Goal: Task Accomplishment & Management: Manage account settings

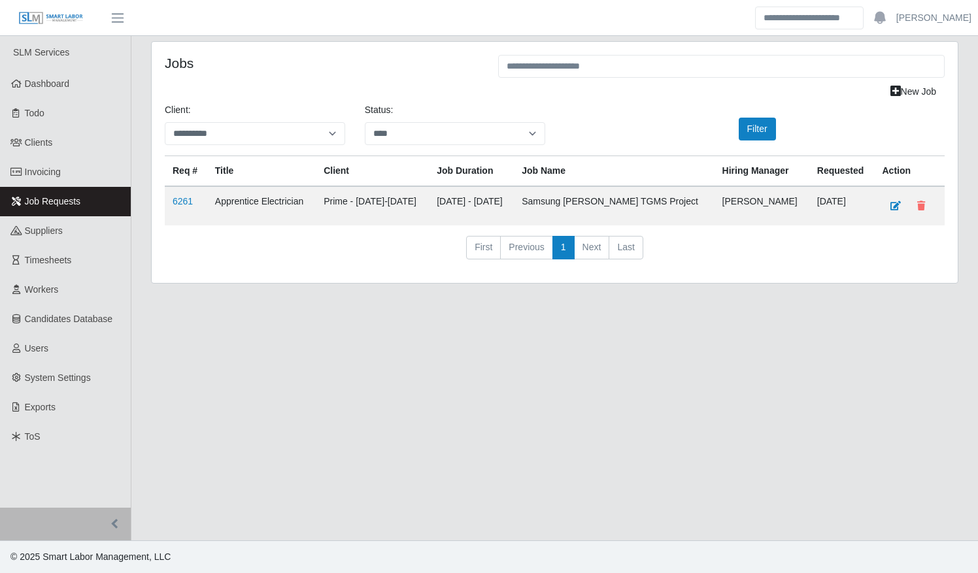
select select "****"
click at [46, 256] on span "Timesheets" at bounding box center [48, 260] width 47 height 10
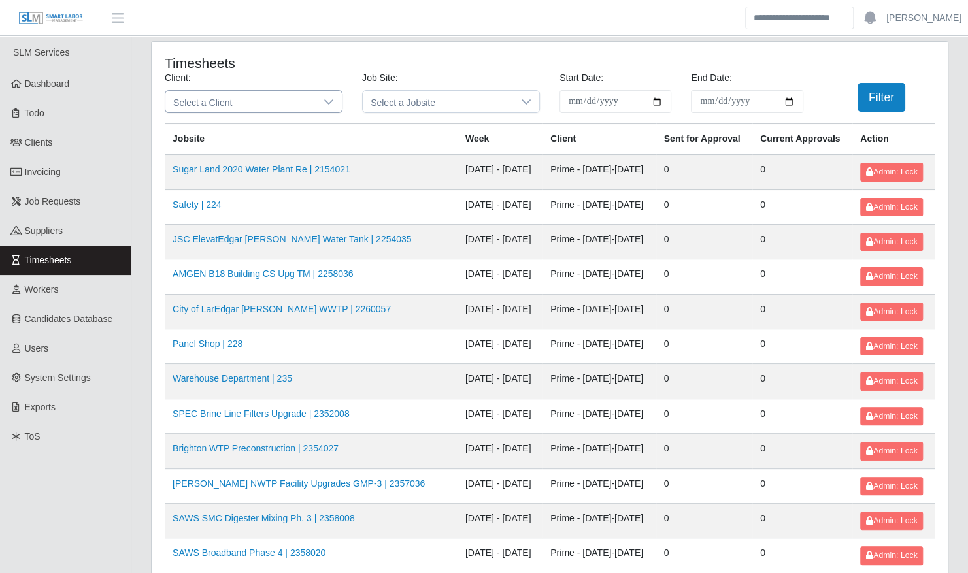
click at [273, 97] on span "Select a Client" at bounding box center [240, 102] width 150 height 22
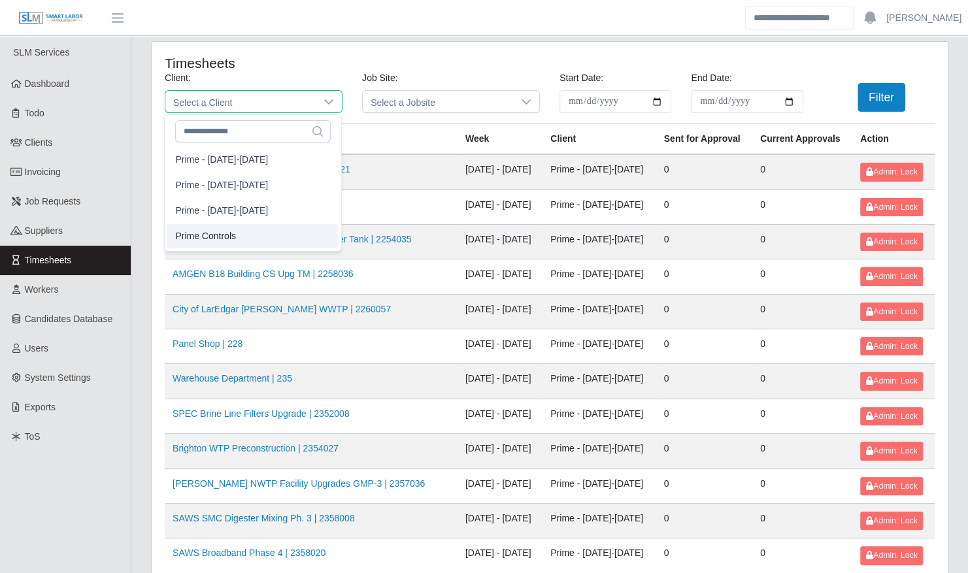
click at [243, 229] on li "Prime Controls" at bounding box center [252, 236] width 171 height 24
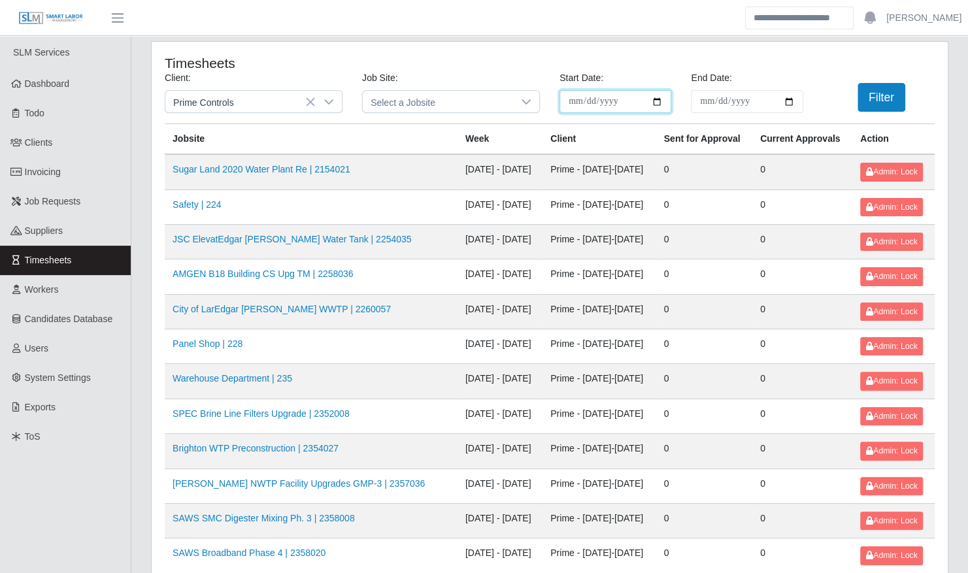
click at [662, 101] on input "**********" at bounding box center [616, 101] width 112 height 23
type input "**********"
click at [788, 104] on input "End Date:" at bounding box center [747, 101] width 112 height 23
type input "**********"
click at [875, 98] on button "Filter" at bounding box center [882, 97] width 48 height 29
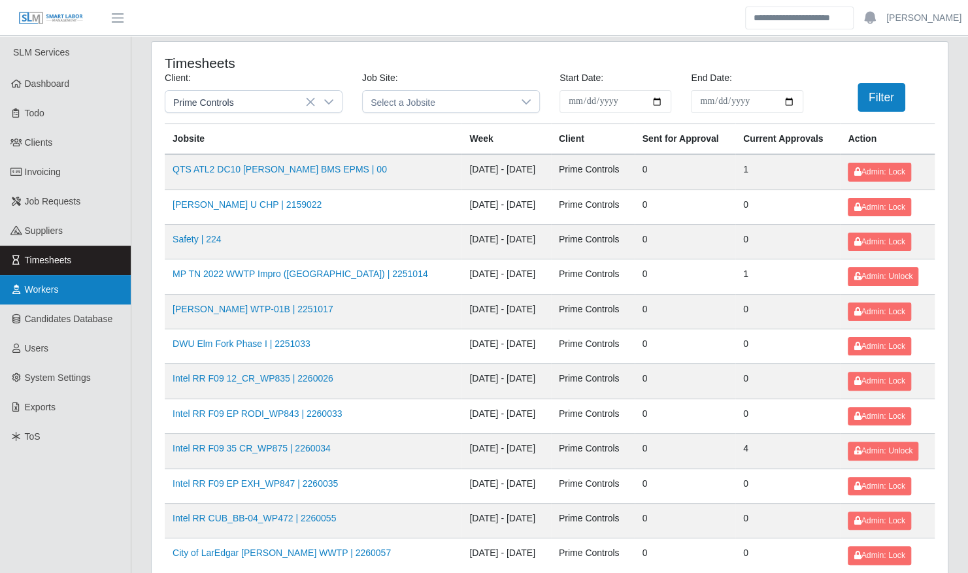
click at [44, 289] on span "Workers" at bounding box center [42, 289] width 34 height 10
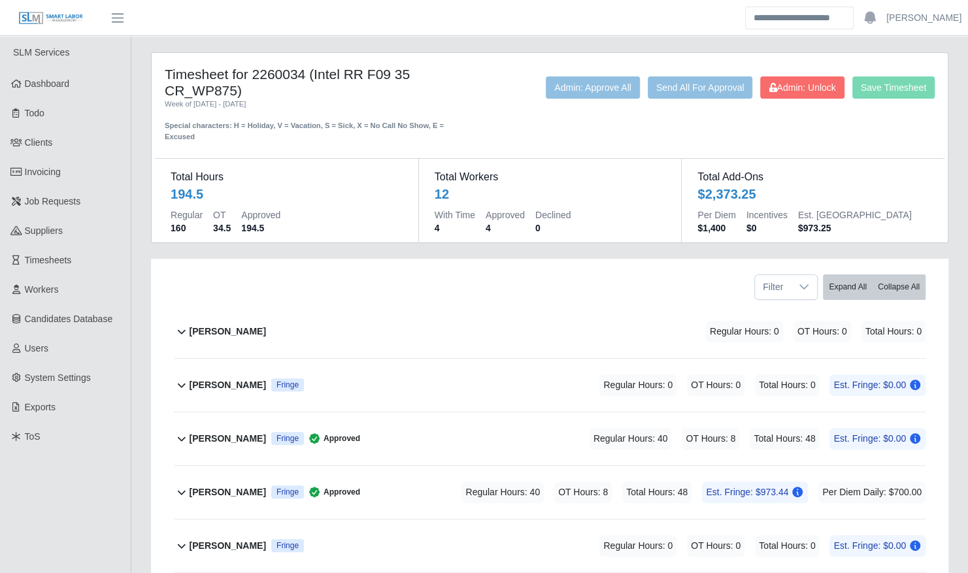
click at [421, 418] on div "Daniel Rosales Fringe Approved Regular Hours: 40 OT Hours: 8 Total Hours: 48 Es…" at bounding box center [558, 439] width 736 height 53
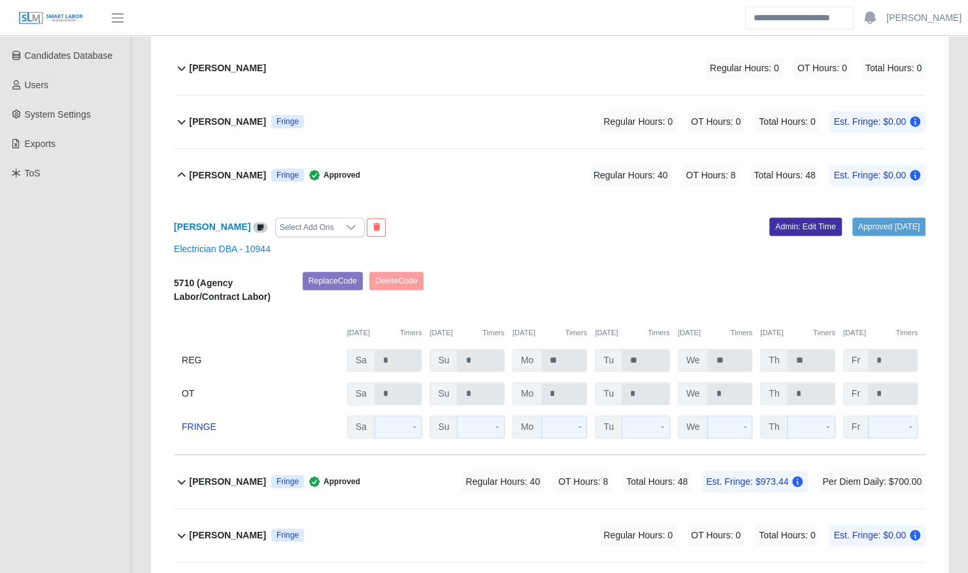
scroll to position [264, 0]
click at [786, 217] on link "Admin: Edit Time" at bounding box center [806, 226] width 73 height 18
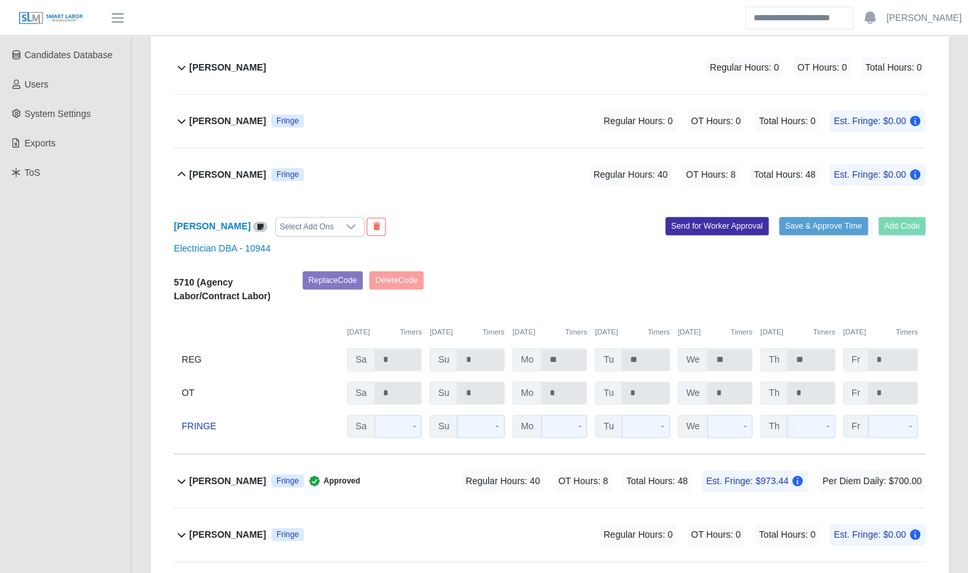
scroll to position [0, 0]
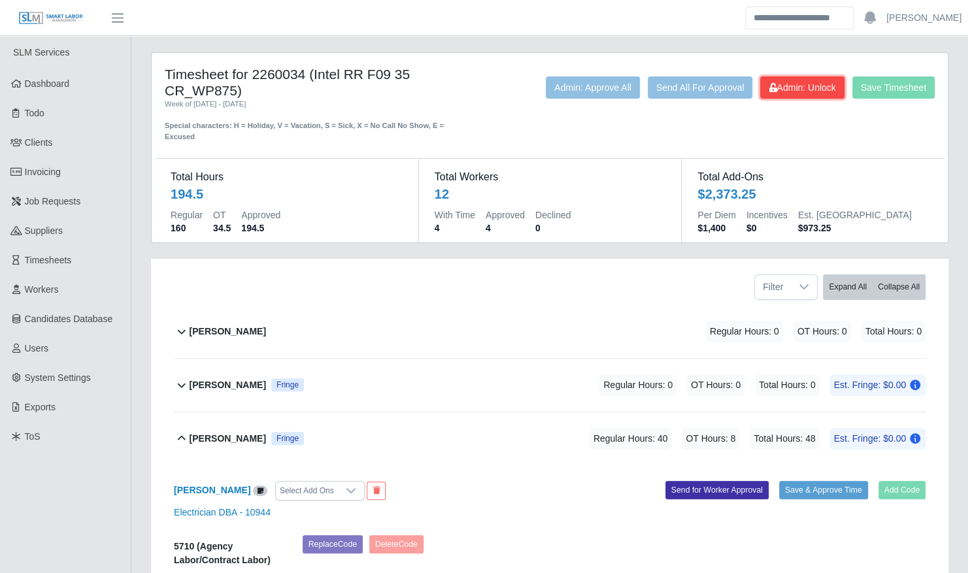
click at [796, 76] on button "Admin: Unlock" at bounding box center [802, 87] width 84 height 22
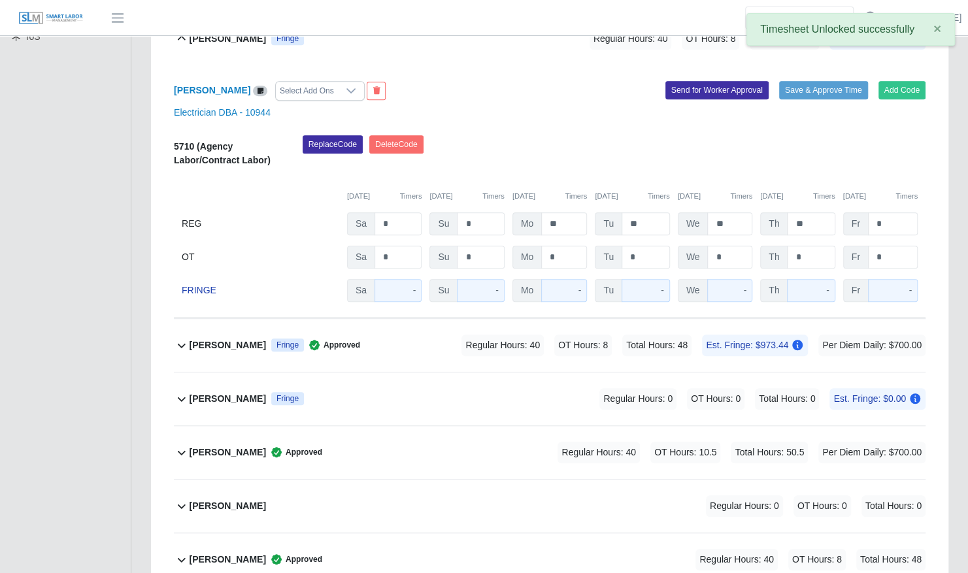
scroll to position [398, 0]
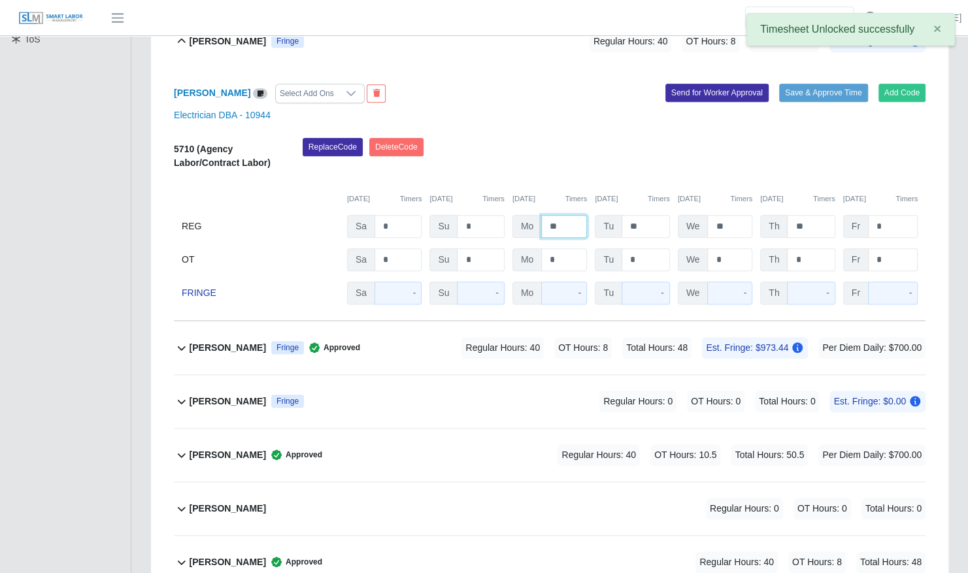
drag, startPoint x: 568, startPoint y: 212, endPoint x: 523, endPoint y: 211, distance: 45.1
click at [524, 215] on div "Mo **" at bounding box center [550, 226] width 75 height 23
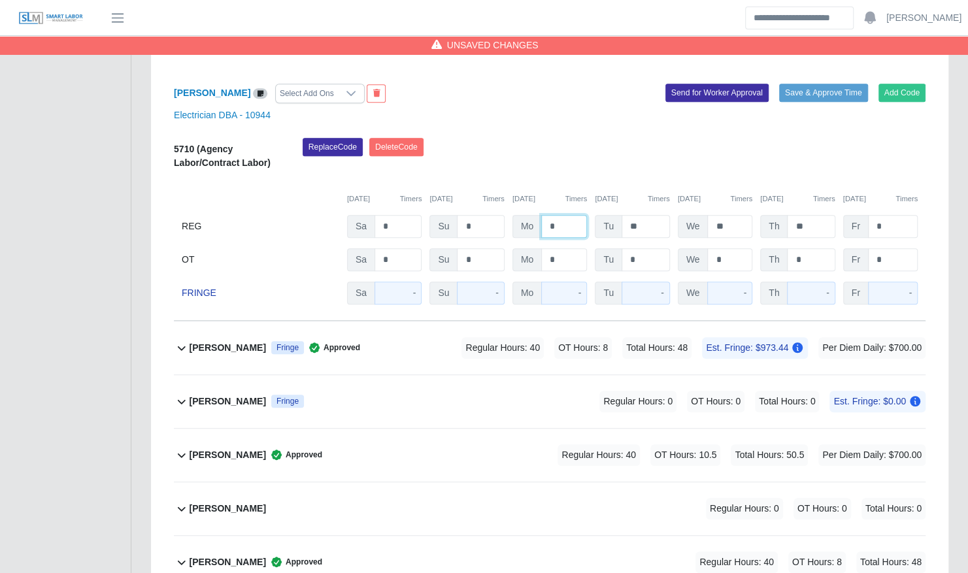
type input "*"
type input "***"
type input "****"
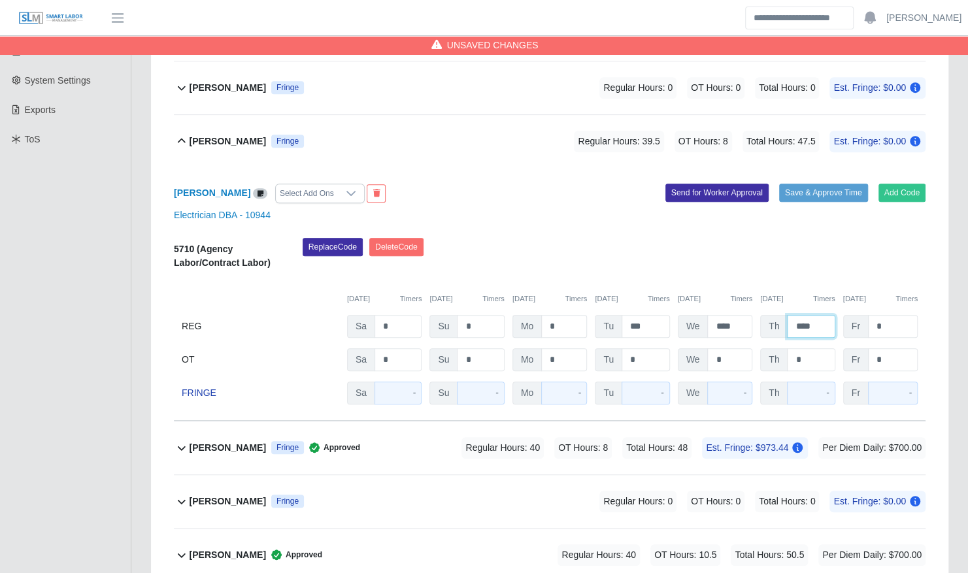
scroll to position [292, 0]
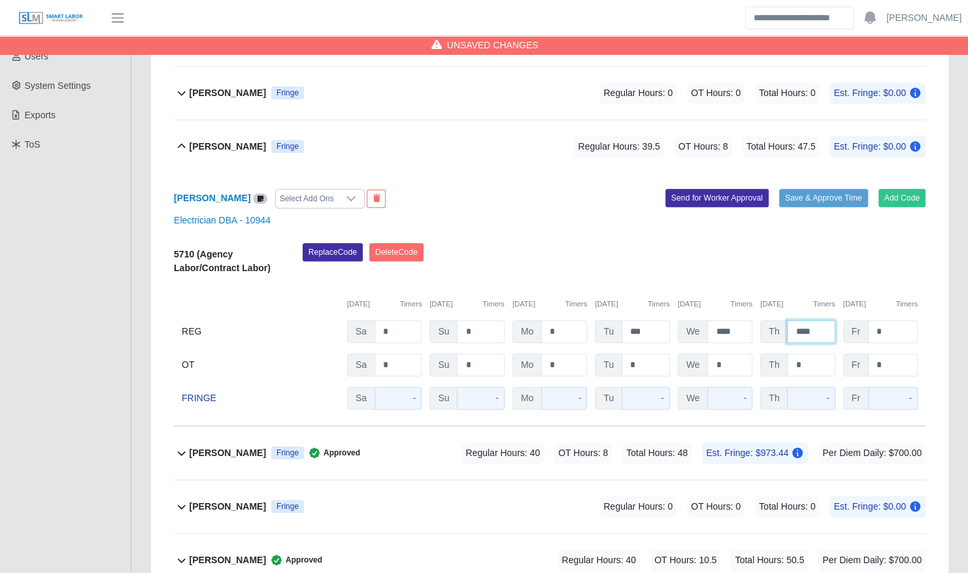
type input "****"
type input "***"
click at [798, 189] on button "Save & Approve Time" at bounding box center [823, 198] width 89 height 18
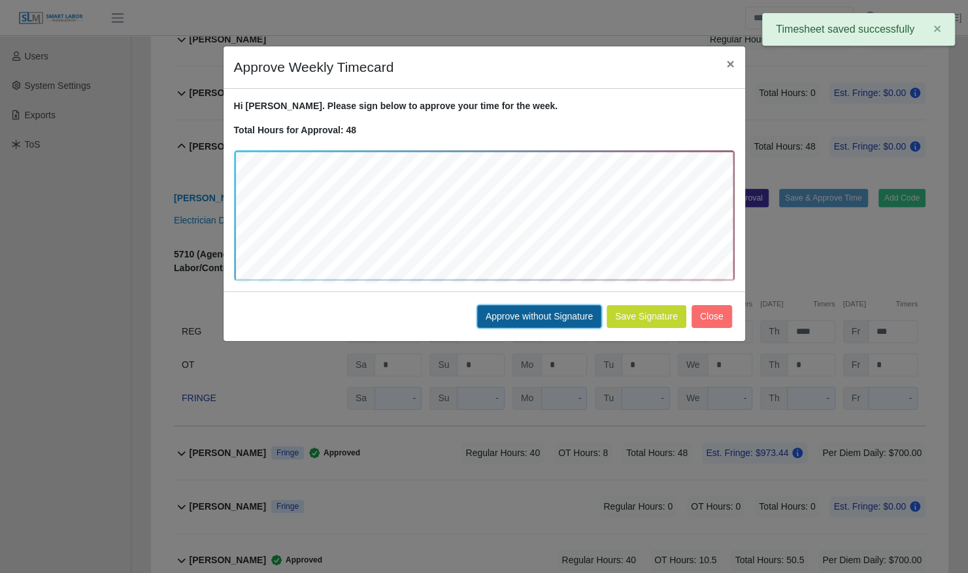
click at [539, 305] on button "Approve without Signature" at bounding box center [539, 316] width 124 height 23
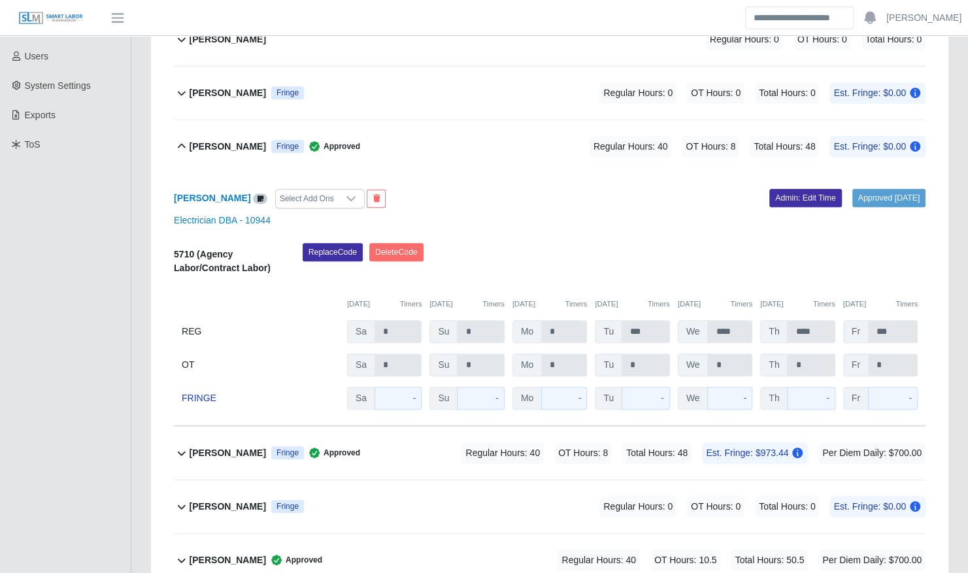
click at [517, 131] on div "Daniel Rosales Fringe Approved Regular Hours: 40 OT Hours: 8 Total Hours: 48 Es…" at bounding box center [558, 146] width 736 height 53
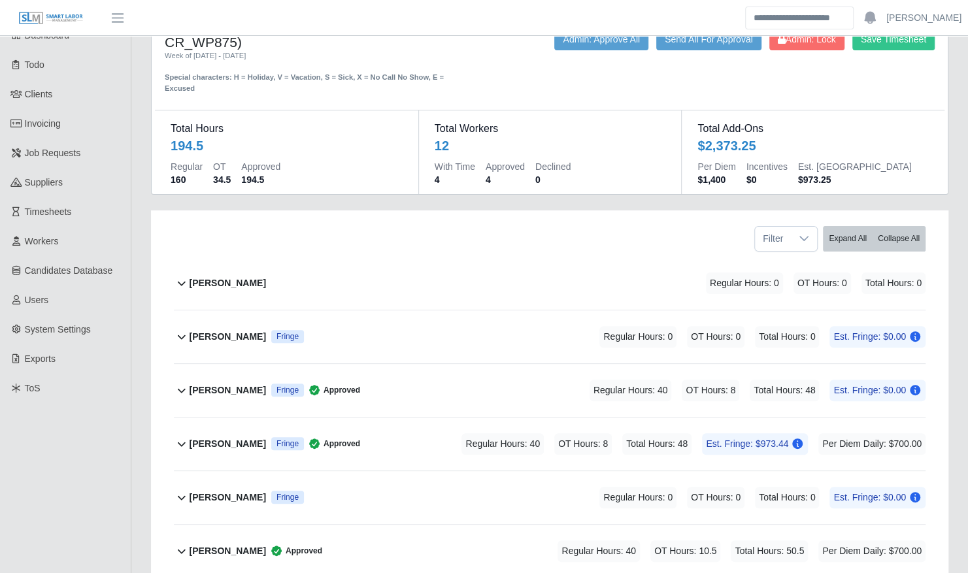
scroll to position [47, 0]
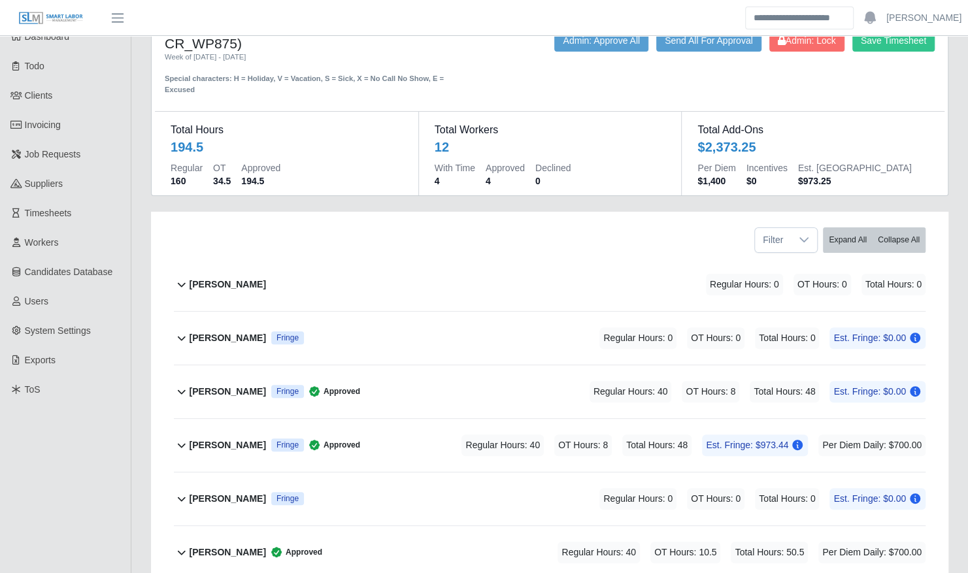
click at [513, 325] on div "Amador Sandoval Martinez Fringe Regular Hours: 0 OT Hours: 0 Total Hours: 0 Est…" at bounding box center [558, 338] width 736 height 53
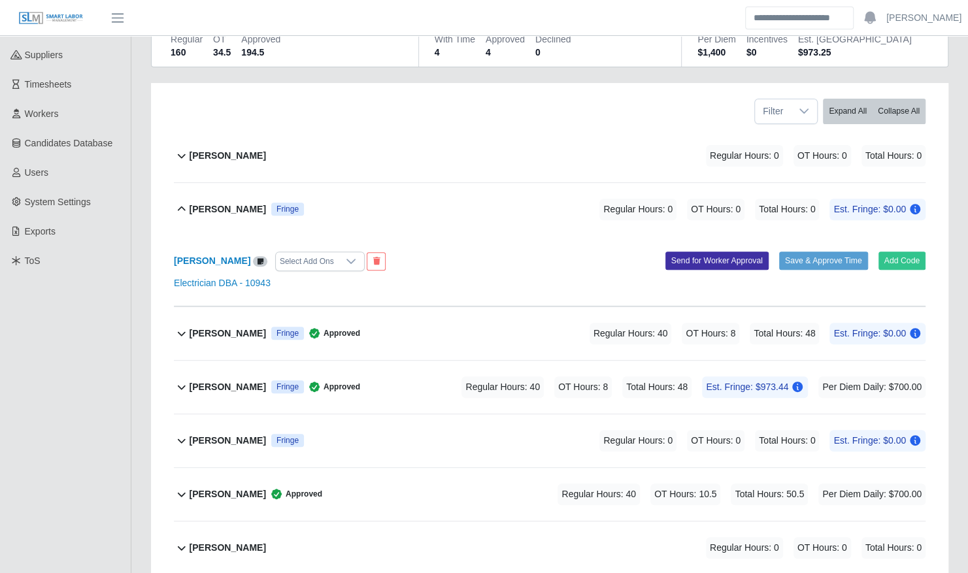
scroll to position [280, 0]
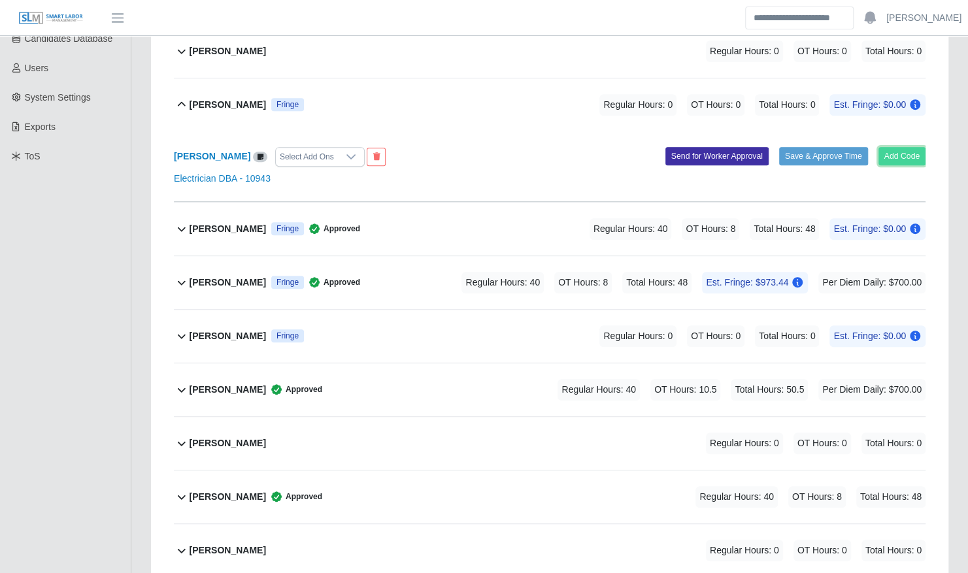
click at [900, 147] on button "Add Code" at bounding box center [903, 156] width 48 height 18
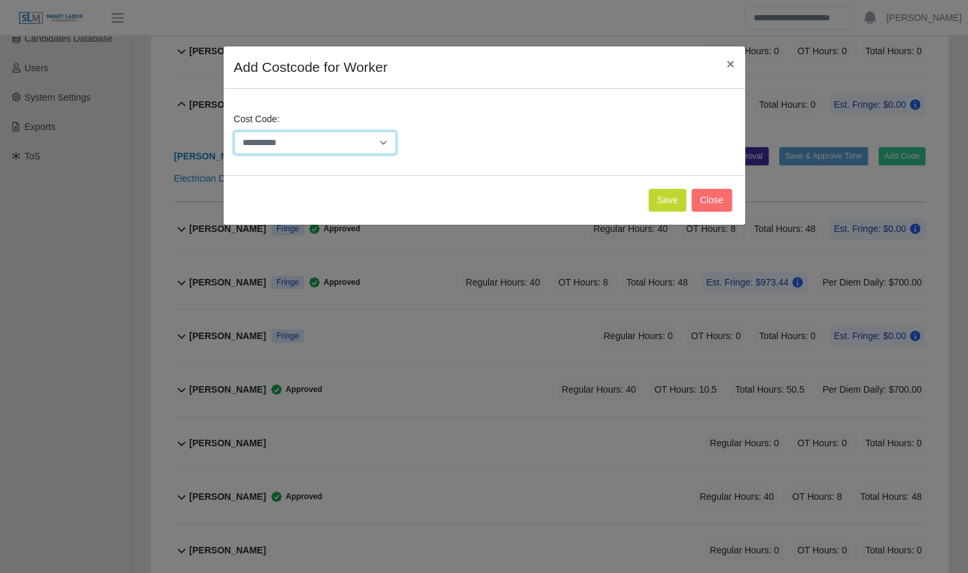
click at [365, 144] on select "**********" at bounding box center [315, 142] width 163 height 23
select select "**********"
click at [234, 131] on select "**********" at bounding box center [315, 142] width 163 height 23
click at [686, 196] on button "Save" at bounding box center [668, 200] width 38 height 23
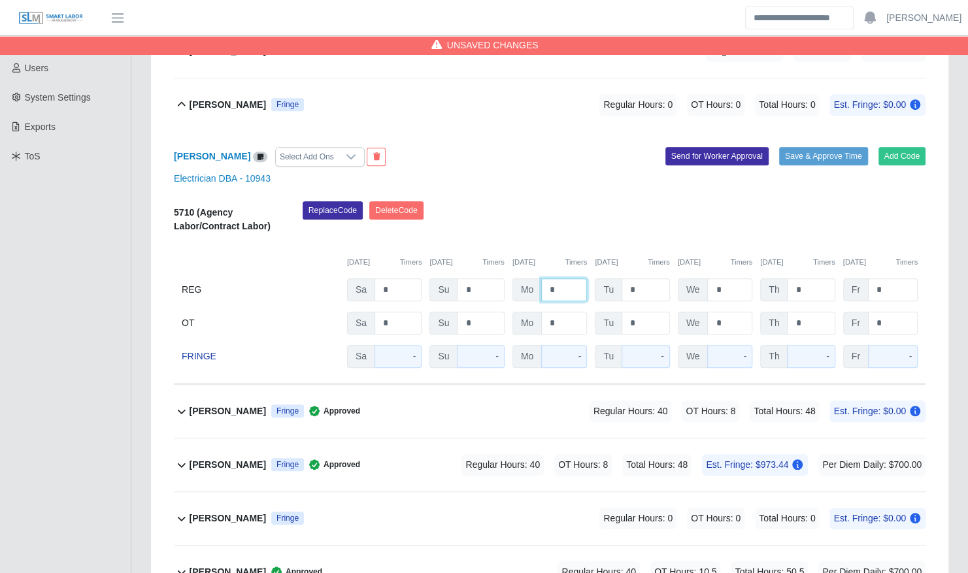
drag, startPoint x: 558, startPoint y: 275, endPoint x: 535, endPoint y: 275, distance: 22.9
click at [535, 279] on div "Mo *" at bounding box center [550, 290] width 75 height 23
type input "*"
type input "***"
type input "*"
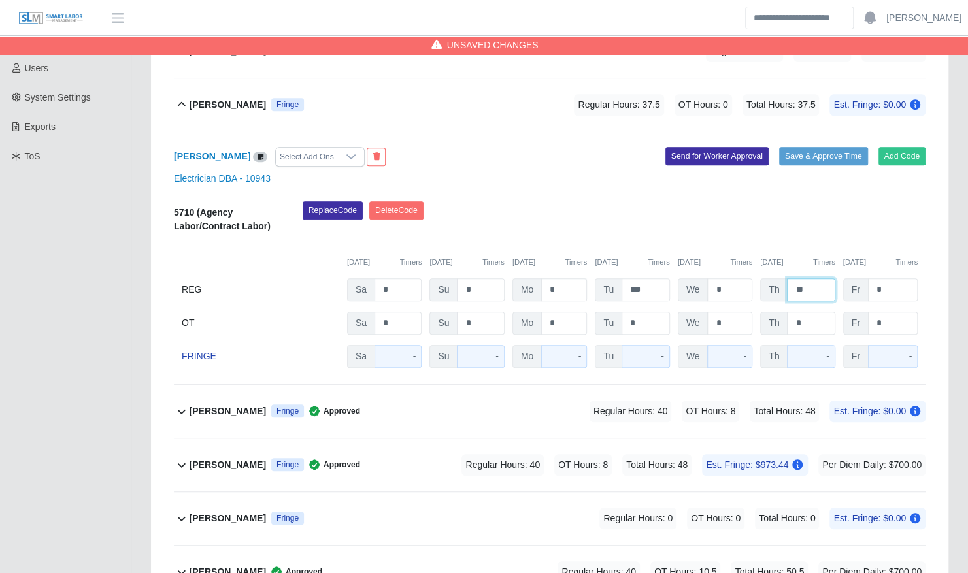
type input "**"
type input "*"
type input "***"
type input "*"
click at [815, 147] on button "Save & Approve Time" at bounding box center [823, 156] width 89 height 18
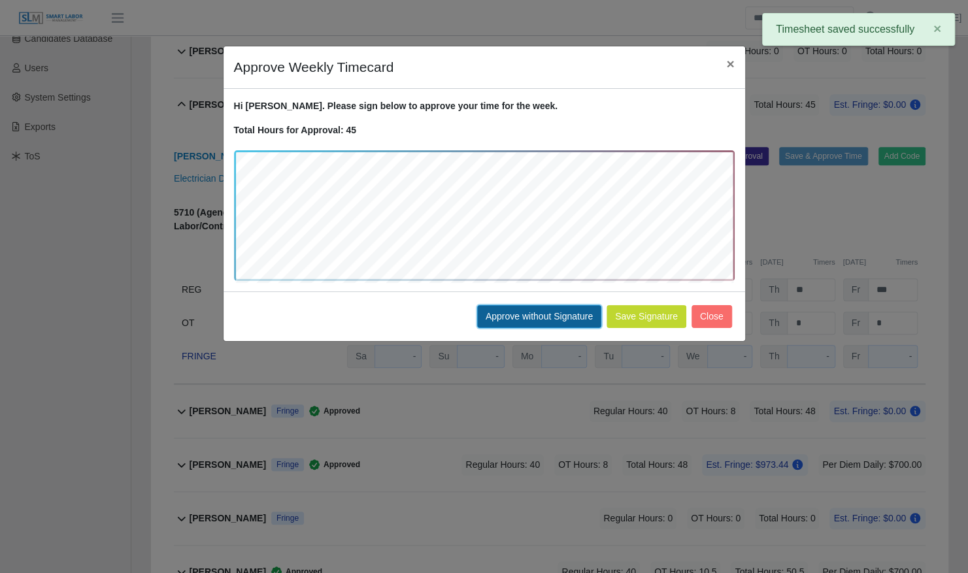
click at [530, 316] on button "Approve without Signature" at bounding box center [539, 316] width 124 height 23
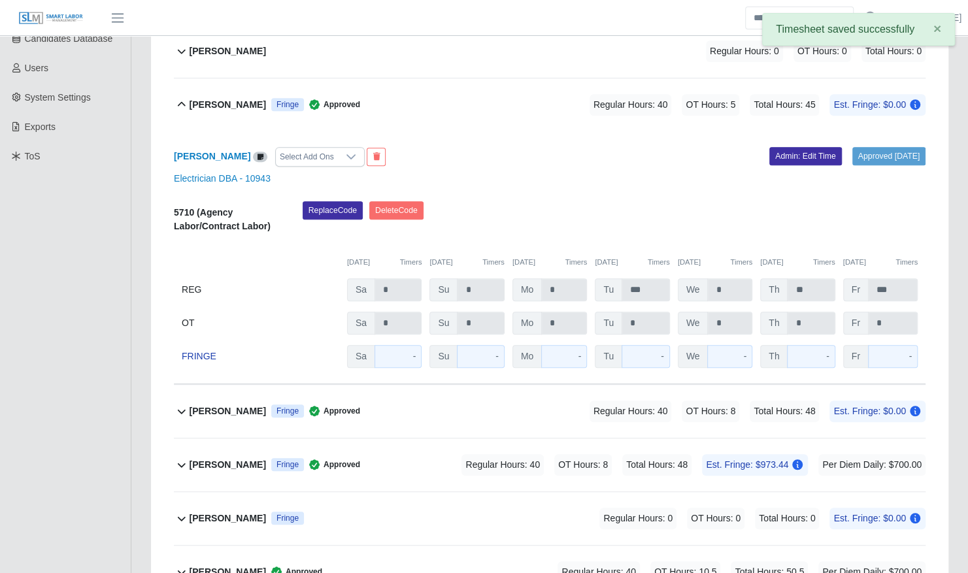
scroll to position [0, 0]
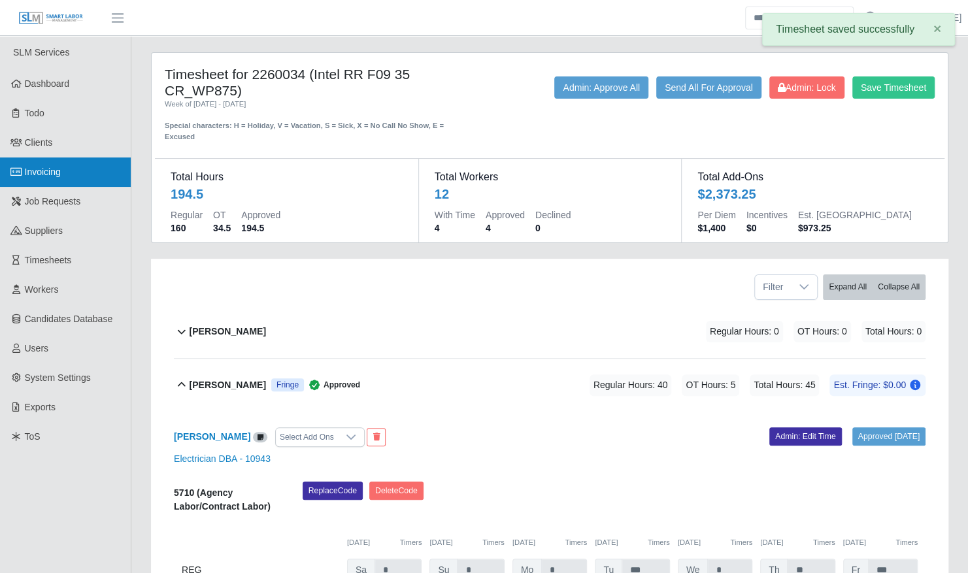
click at [37, 173] on span "Invoicing" at bounding box center [43, 172] width 36 height 10
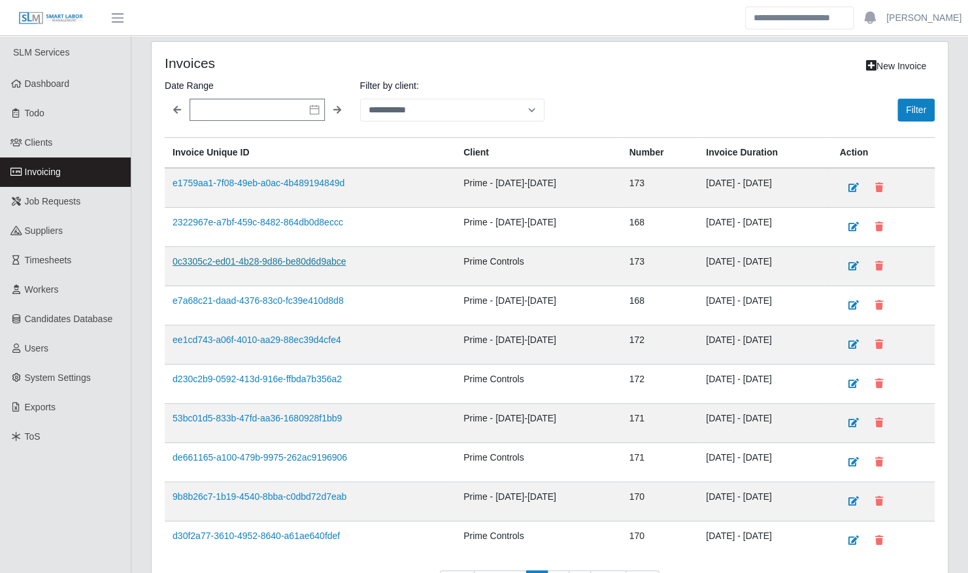
click at [273, 260] on link "0c3305c2-ed01-4b28-9d86-be80d6d9abce" at bounding box center [259, 261] width 173 height 10
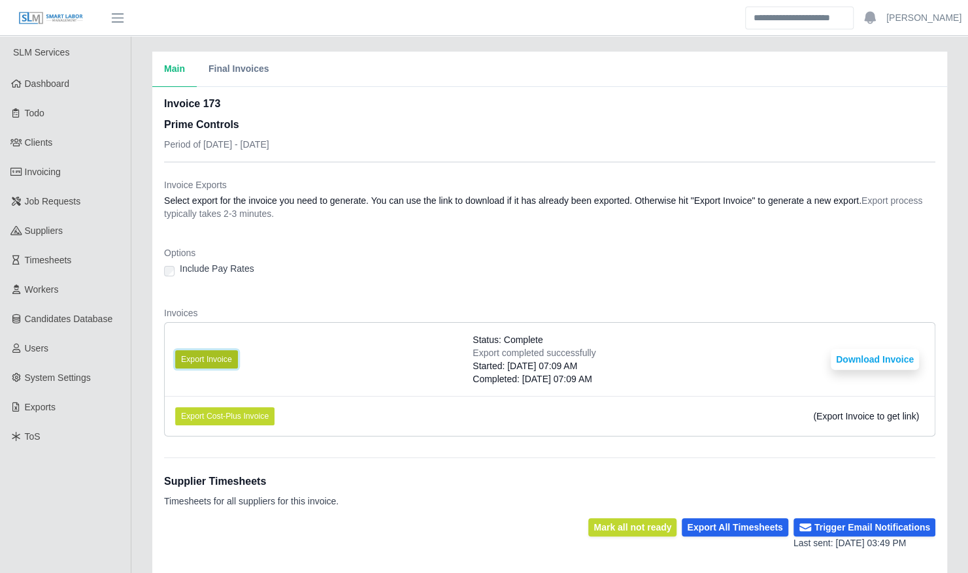
click at [222, 353] on button "Export Invoice" at bounding box center [206, 359] width 63 height 18
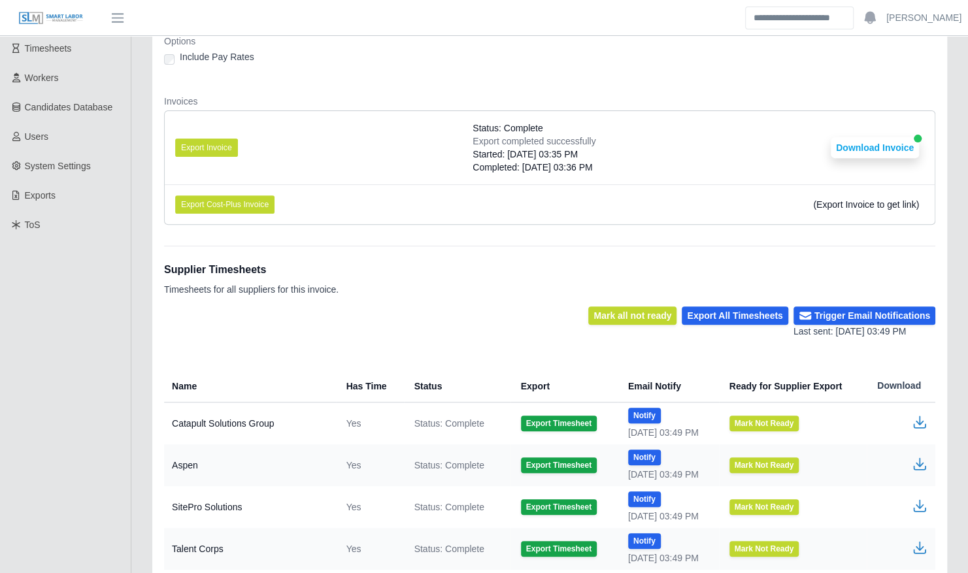
scroll to position [302, 0]
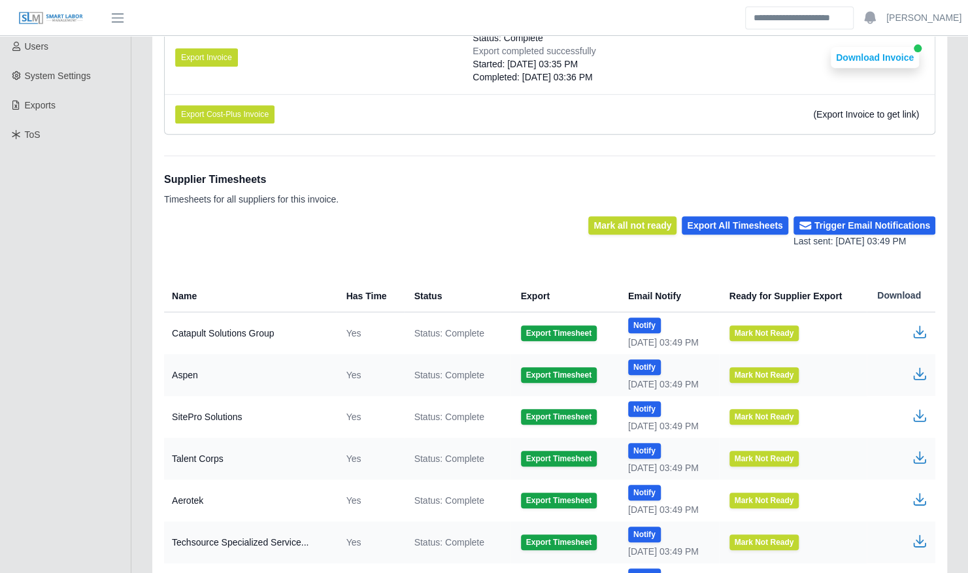
click at [919, 330] on icon "button" at bounding box center [920, 330] width 8 height 9
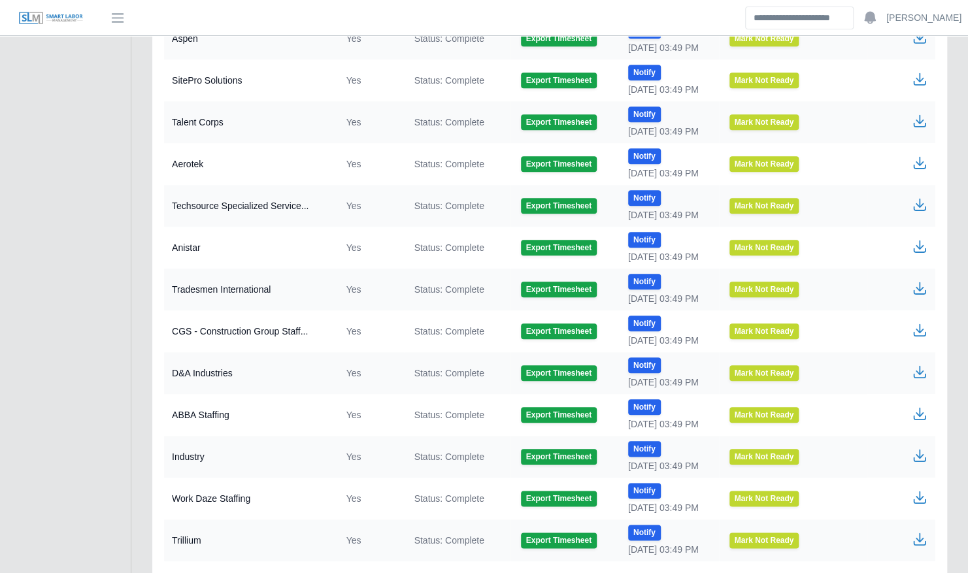
scroll to position [645, 0]
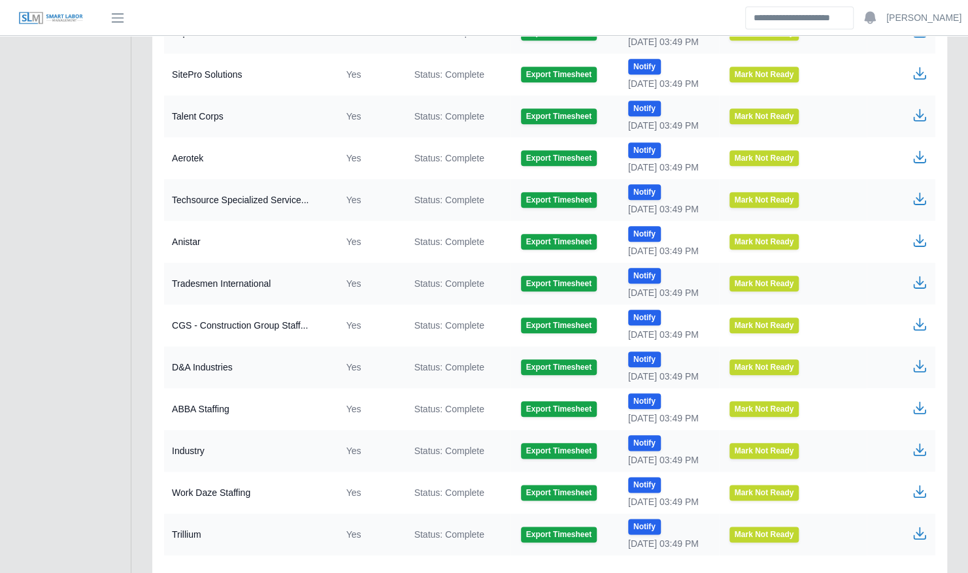
click at [919, 408] on icon "button" at bounding box center [920, 408] width 16 height 16
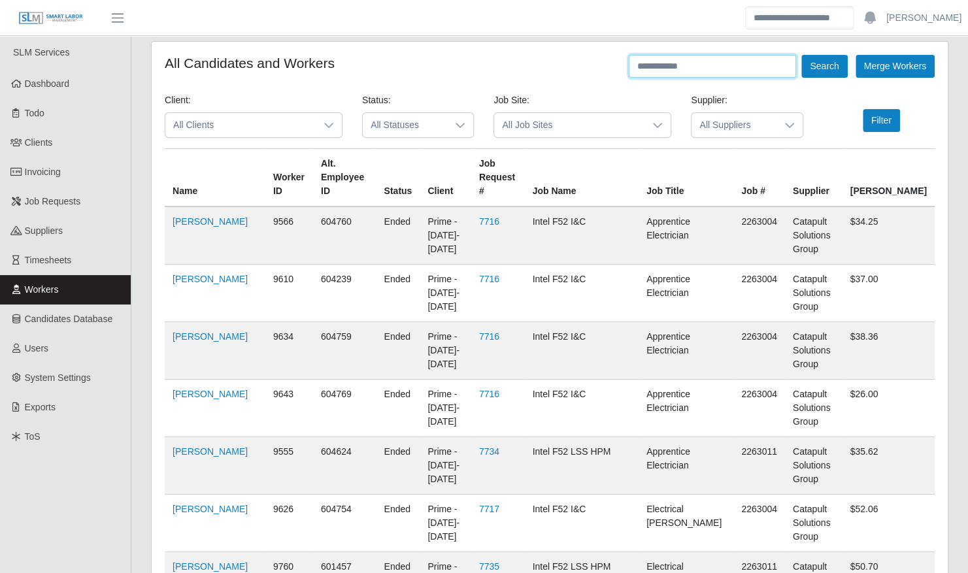
click at [697, 70] on input "text" at bounding box center [712, 66] width 167 height 23
click at [802, 55] on button "Search" at bounding box center [825, 66] width 46 height 23
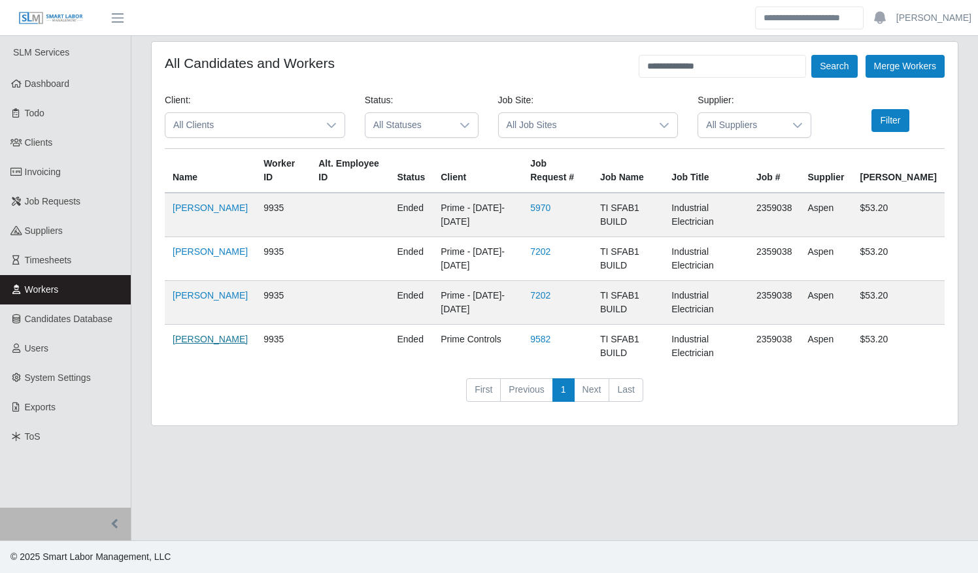
click at [192, 340] on link "Jocqua Roberts" at bounding box center [210, 339] width 75 height 10
drag, startPoint x: 720, startPoint y: 63, endPoint x: 610, endPoint y: 70, distance: 110.7
click at [610, 70] on div "**********" at bounding box center [555, 66] width 780 height 23
click at [811, 55] on button "Search" at bounding box center [834, 66] width 46 height 23
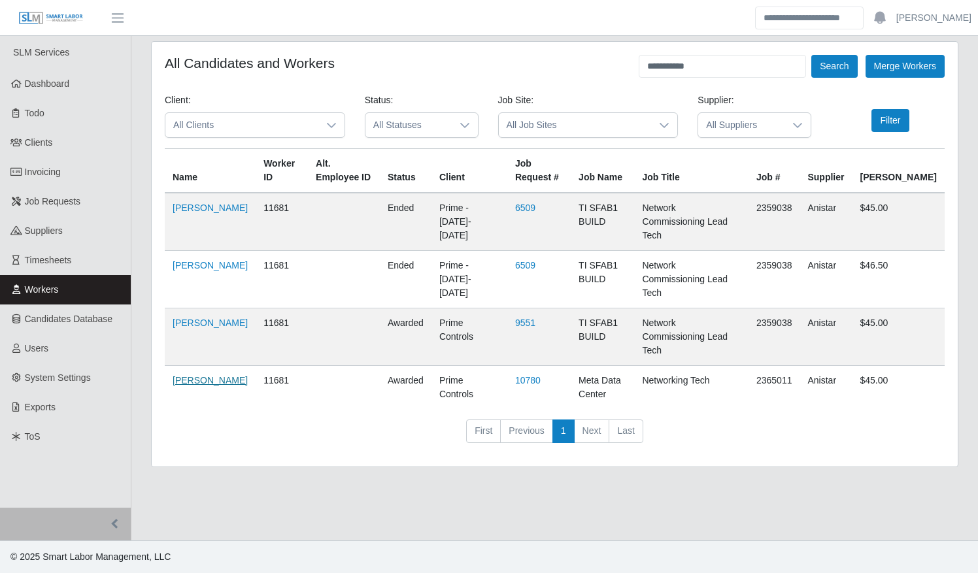
click at [182, 375] on link "Vince Vough" at bounding box center [210, 380] width 75 height 10
drag, startPoint x: 703, startPoint y: 68, endPoint x: 574, endPoint y: 65, distance: 129.5
click at [575, 67] on div "**********" at bounding box center [555, 66] width 780 height 23
click at [811, 55] on button "Search" at bounding box center [834, 66] width 46 height 23
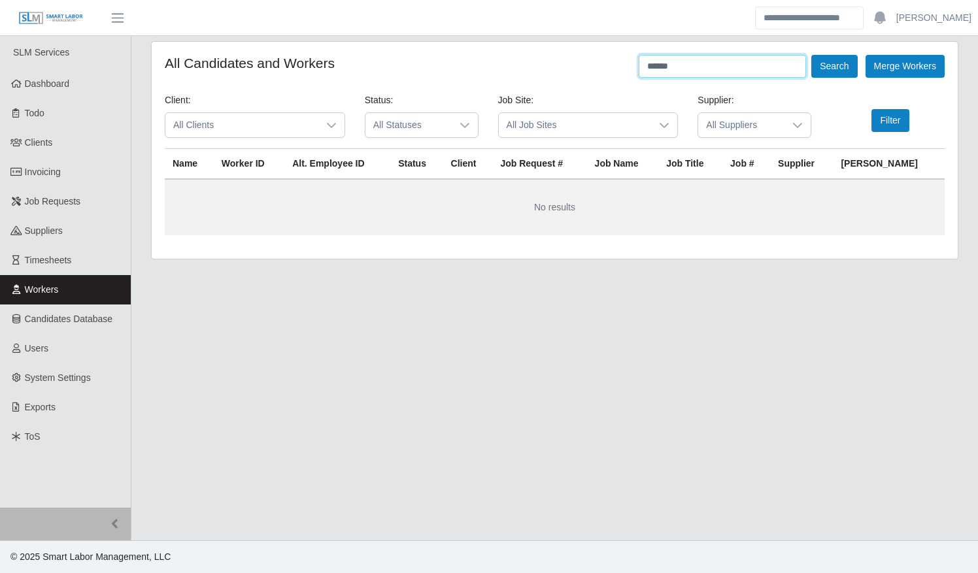
click at [811, 55] on button "Search" at bounding box center [834, 66] width 46 height 23
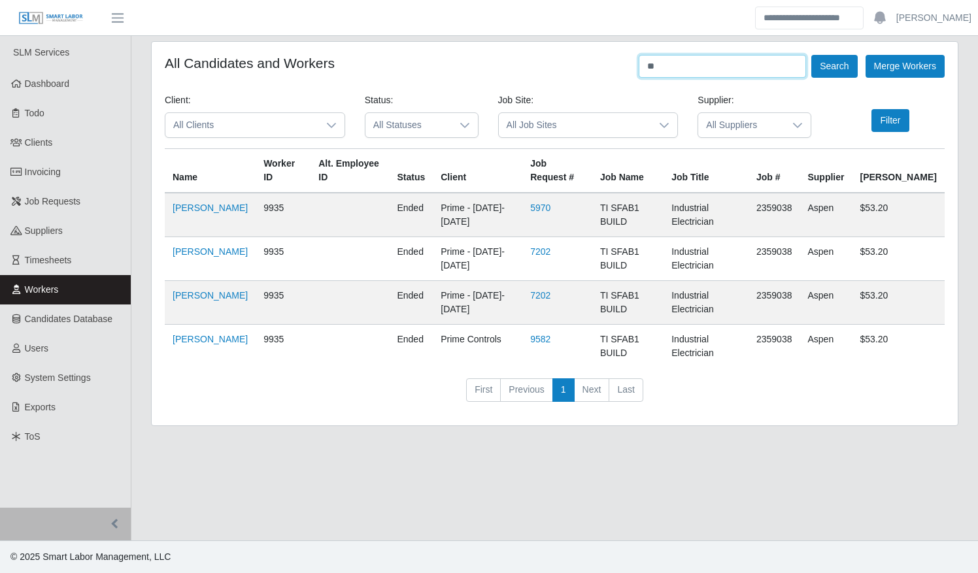
type input "*"
click at [811, 55] on button "Search" at bounding box center [834, 66] width 46 height 23
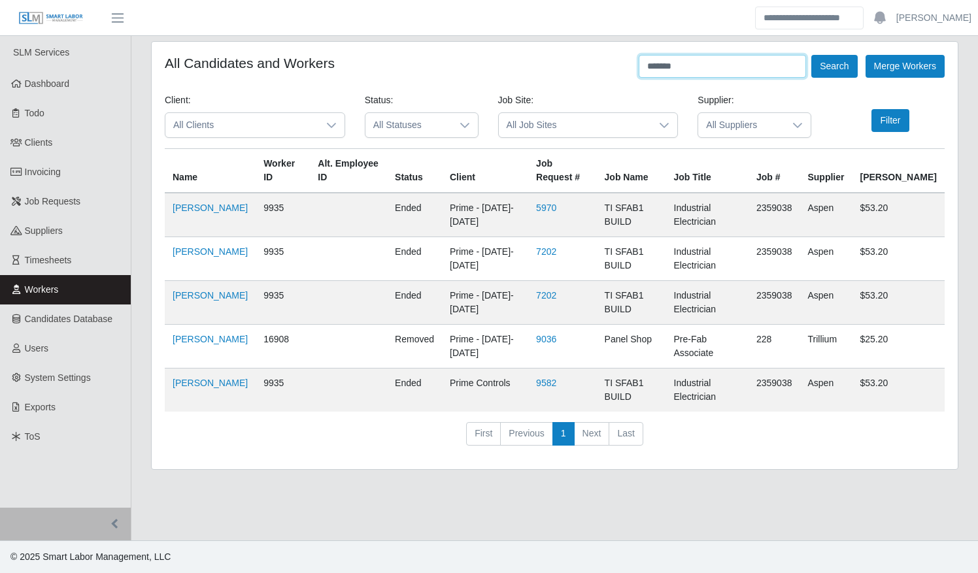
drag, startPoint x: 691, startPoint y: 65, endPoint x: 609, endPoint y: 63, distance: 81.7
click at [613, 65] on div "All Candidates and Workers ******* Search Merge Workers" at bounding box center [555, 66] width 780 height 23
type input "**********"
click at [811, 55] on button "Search" at bounding box center [834, 66] width 46 height 23
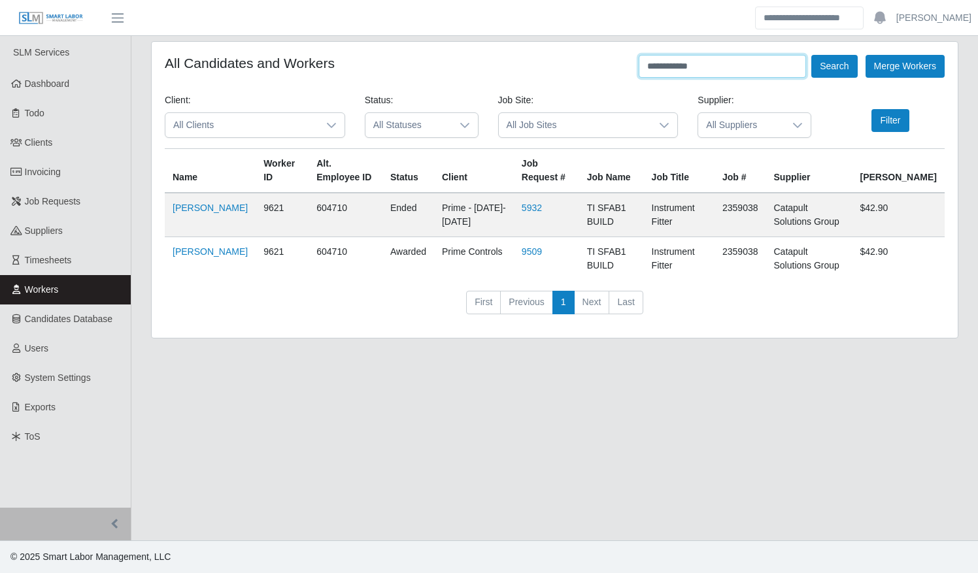
drag, startPoint x: 709, startPoint y: 68, endPoint x: 566, endPoint y: 65, distance: 142.6
click at [566, 68] on div "**********" at bounding box center [555, 66] width 780 height 23
click at [337, 123] on div at bounding box center [331, 125] width 26 height 24
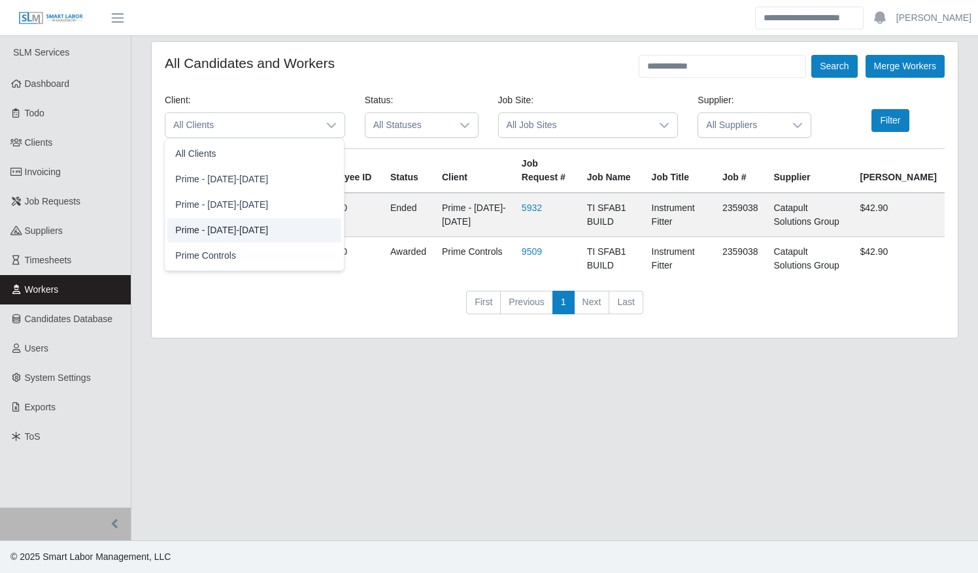
click at [288, 221] on li "Prime - Sunday-Saturday" at bounding box center [254, 230] width 174 height 24
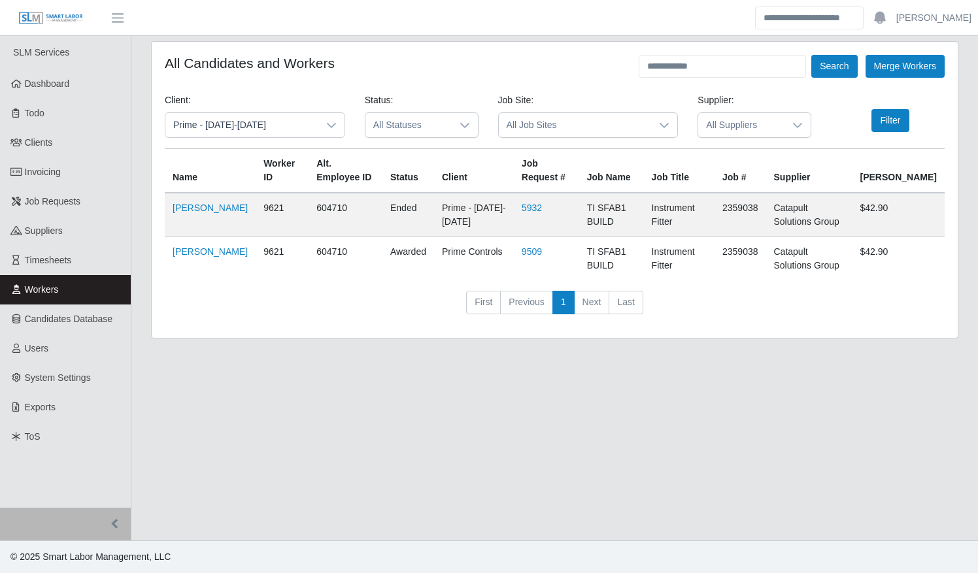
click at [604, 122] on span "All Job Sites" at bounding box center [575, 125] width 153 height 24
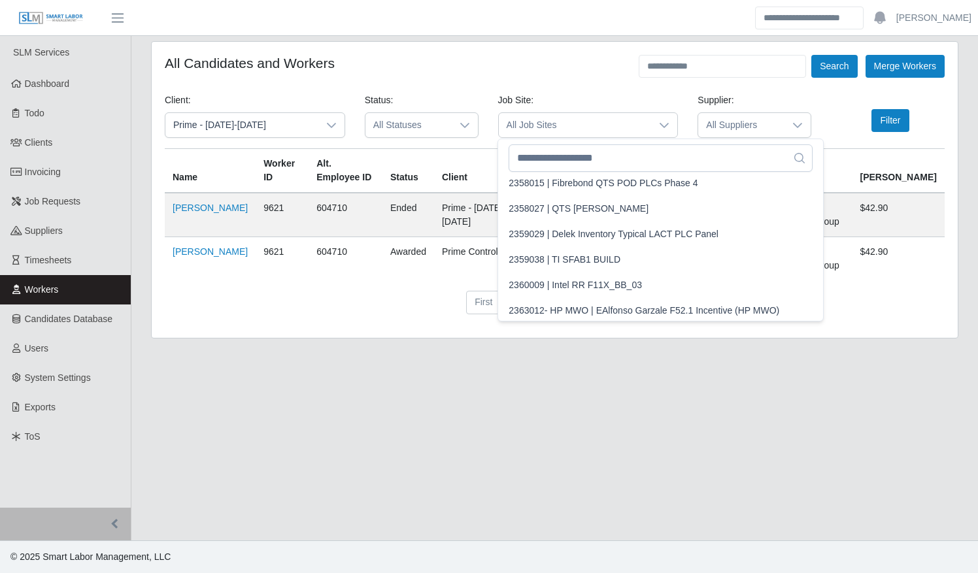
scroll to position [1045, 0]
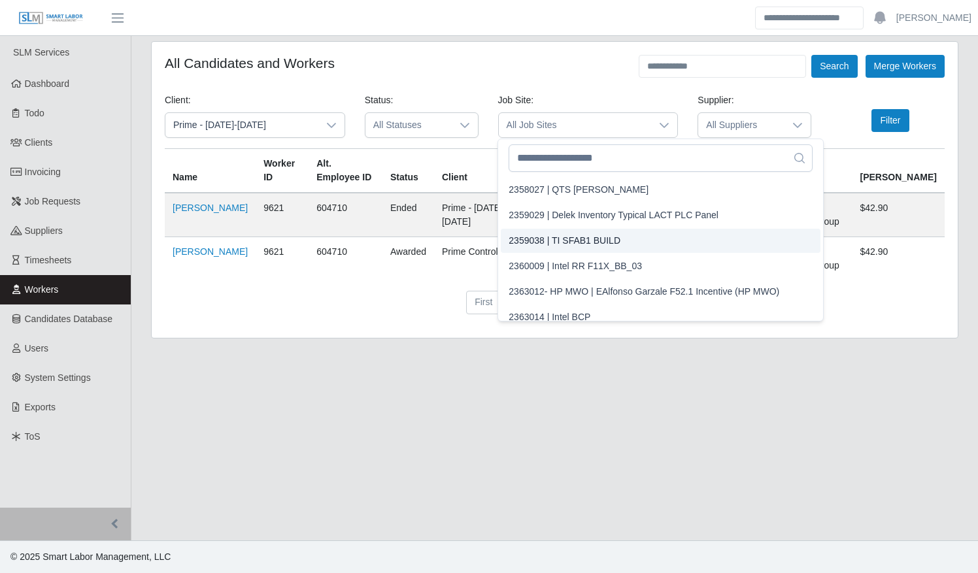
click at [590, 234] on span "2359038 | TI SFAB1 BUILD" at bounding box center [565, 241] width 112 height 14
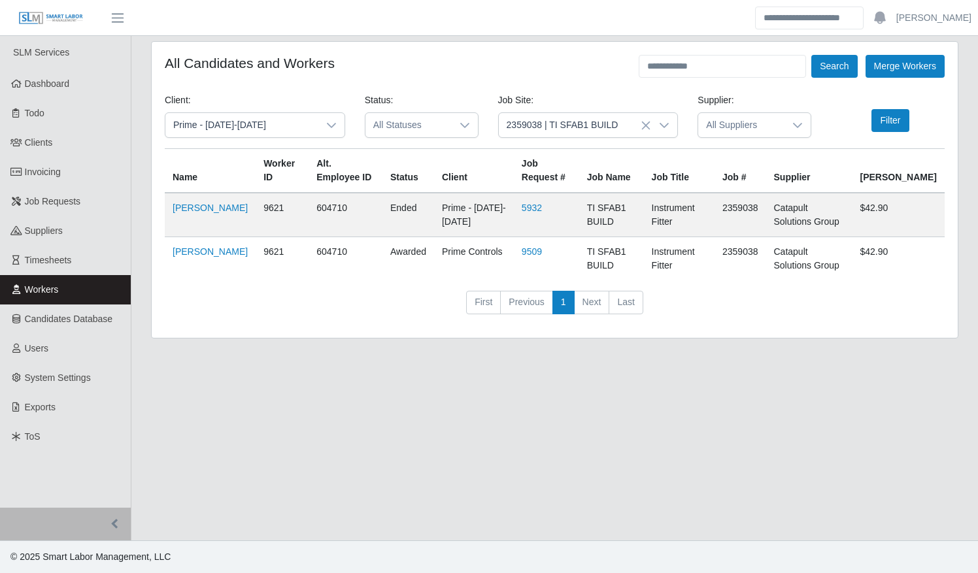
click at [723, 127] on span "All Suppliers" at bounding box center [741, 125] width 86 height 24
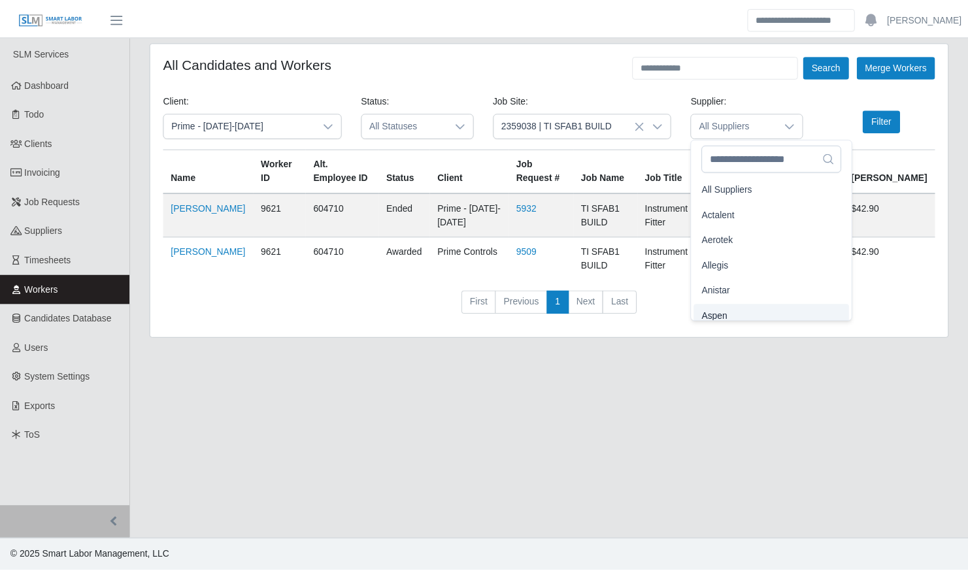
scroll to position [8, 0]
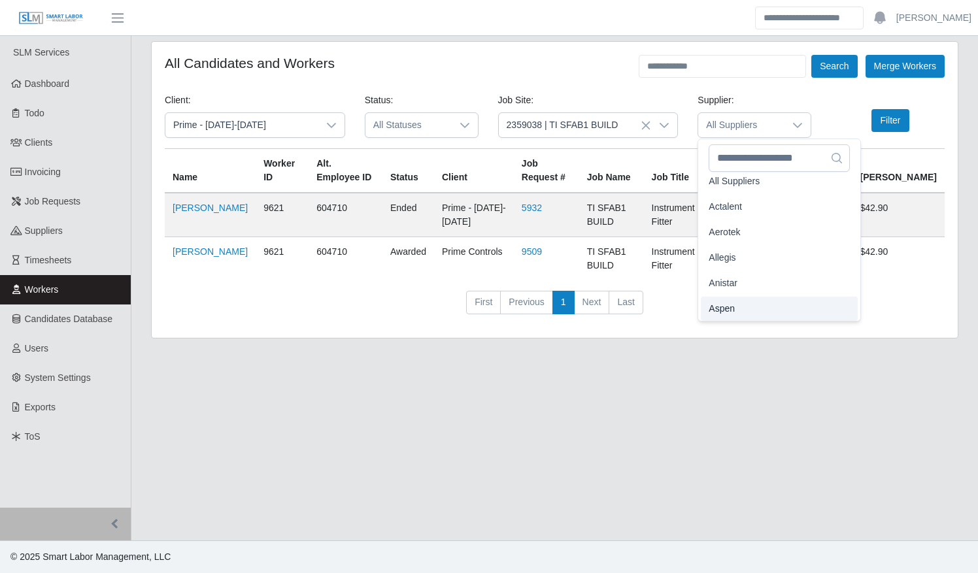
click at [739, 307] on li "Aspen" at bounding box center [779, 309] width 156 height 24
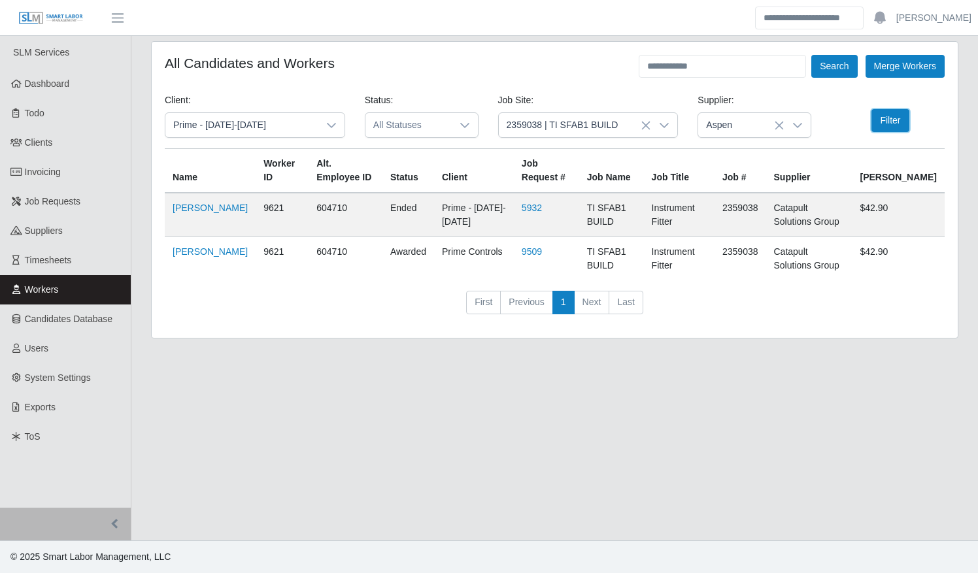
click at [881, 122] on button "Filter" at bounding box center [890, 120] width 37 height 23
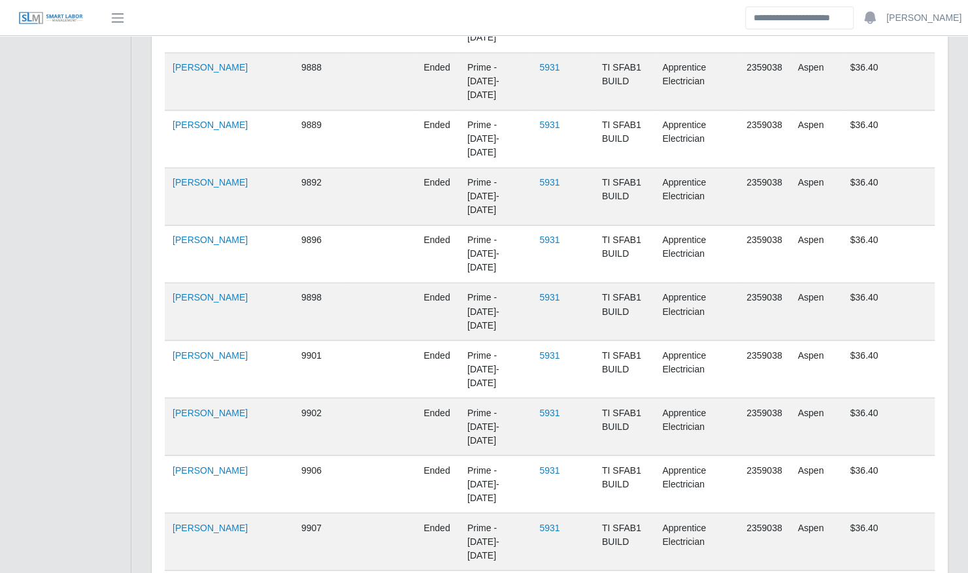
scroll to position [4078, 0]
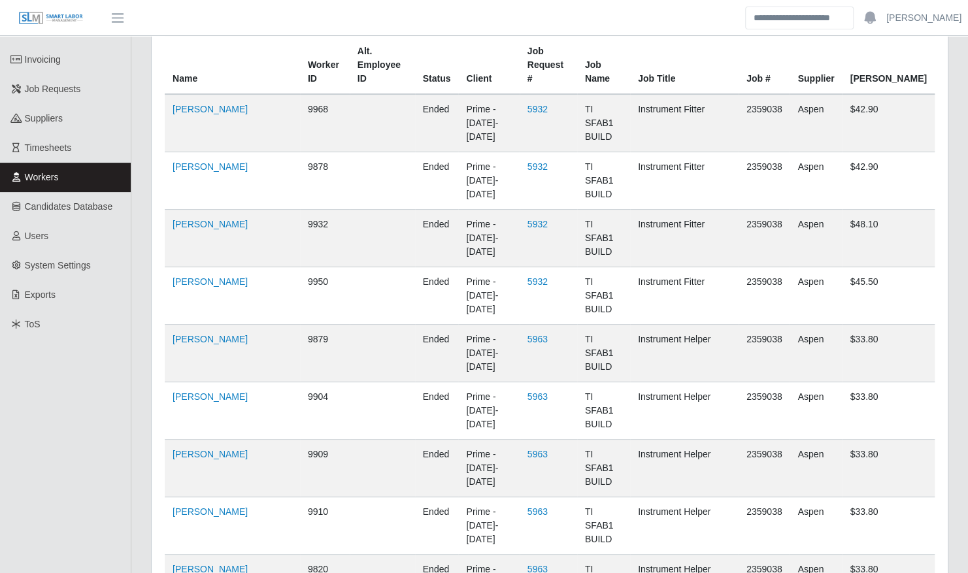
scroll to position [0, 0]
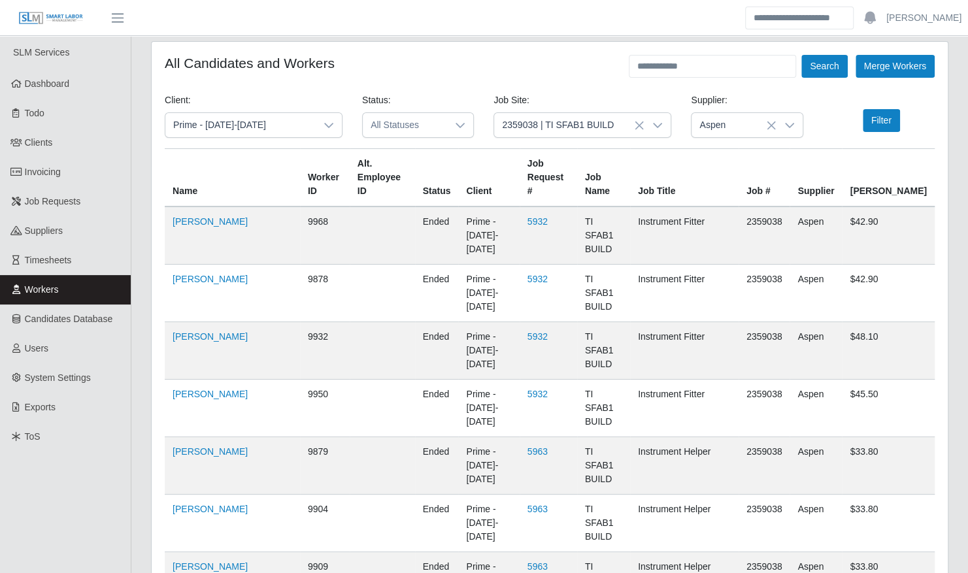
click at [328, 129] on icon at bounding box center [329, 125] width 10 height 10
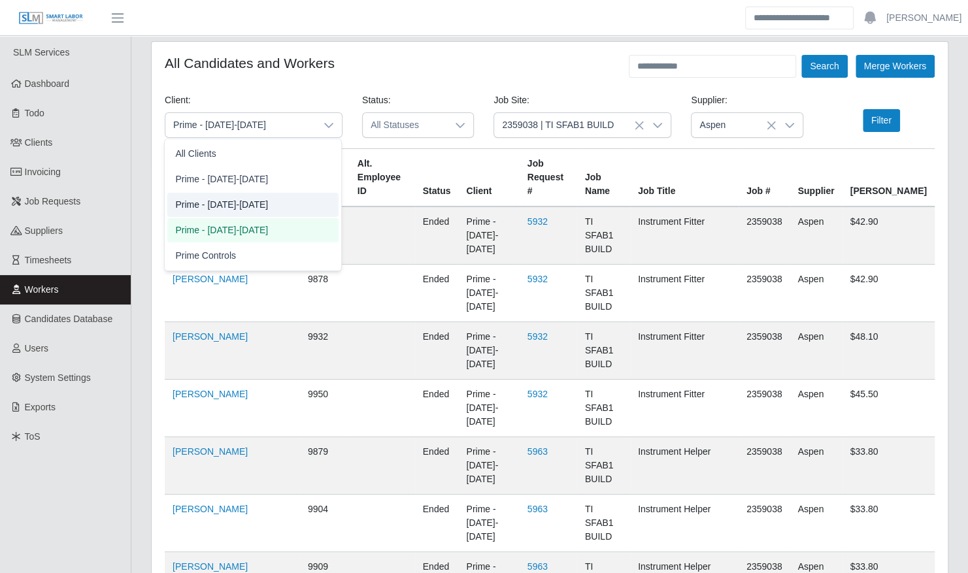
click at [298, 201] on li "Prime - Saturday-Friday" at bounding box center [252, 205] width 171 height 24
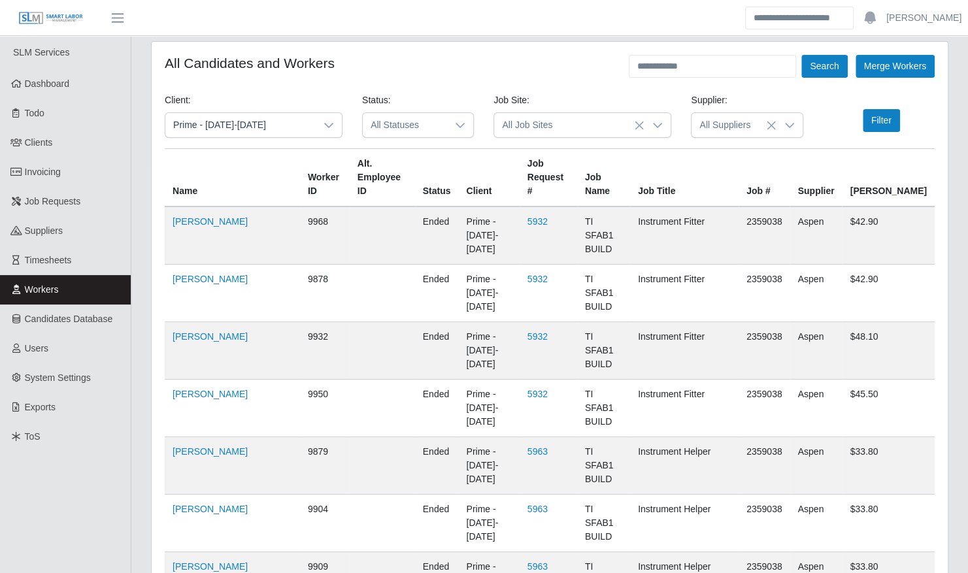
click at [663, 126] on icon at bounding box center [657, 125] width 10 height 10
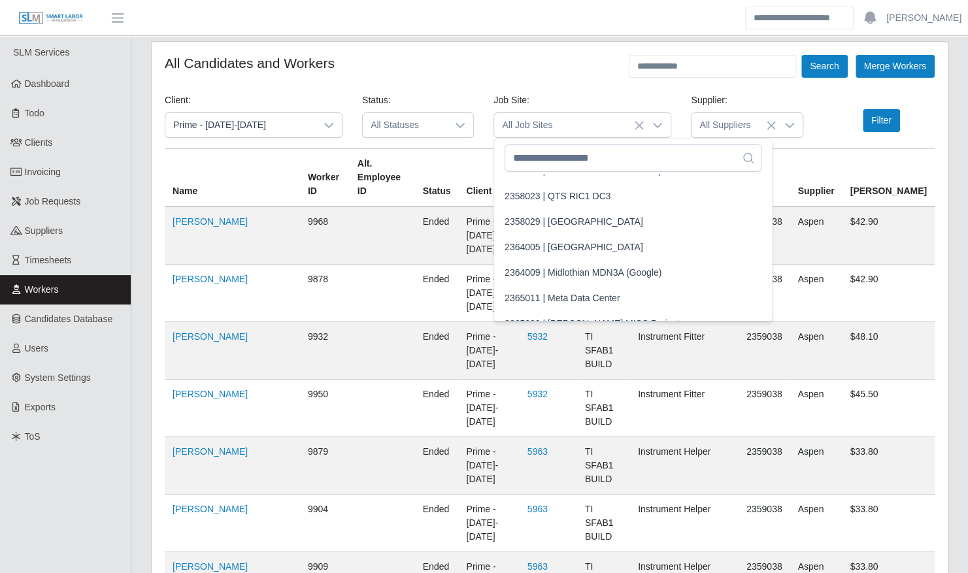
scroll to position [131, 0]
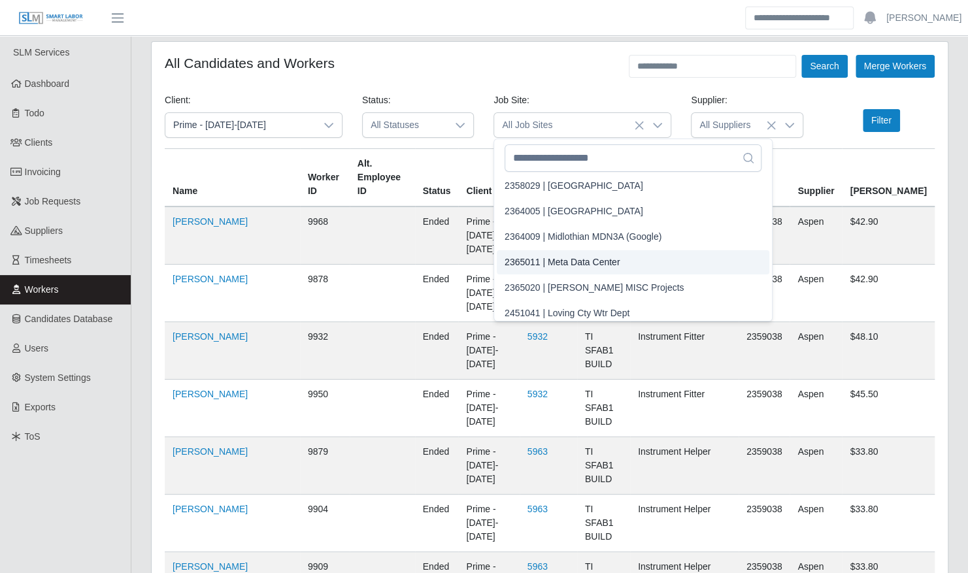
click at [630, 260] on li "2365011 | Meta Data Center" at bounding box center [633, 262] width 273 height 24
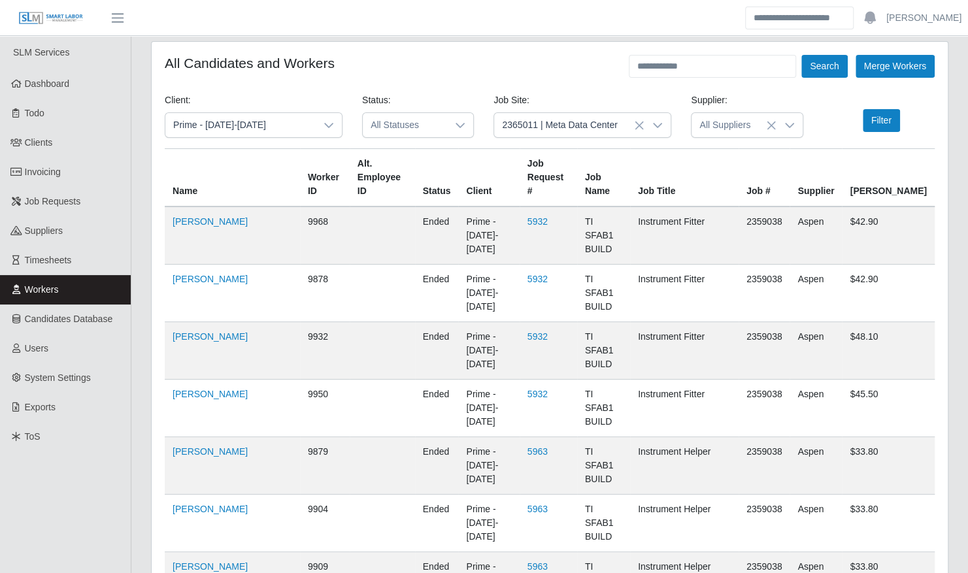
click at [461, 127] on icon at bounding box center [460, 125] width 10 height 10
click at [411, 204] on li "Awarded" at bounding box center [417, 205] width 105 height 24
click at [875, 124] on button "Filter" at bounding box center [881, 120] width 37 height 23
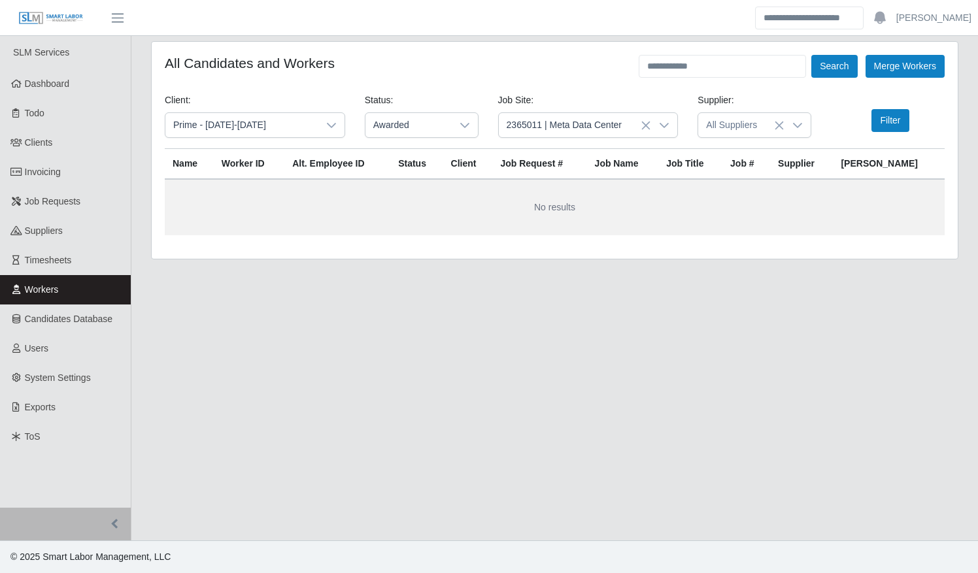
click at [777, 127] on icon at bounding box center [779, 125] width 8 height 8
click at [889, 124] on button "Filter" at bounding box center [890, 120] width 37 height 23
click at [326, 123] on icon at bounding box center [331, 125] width 10 height 10
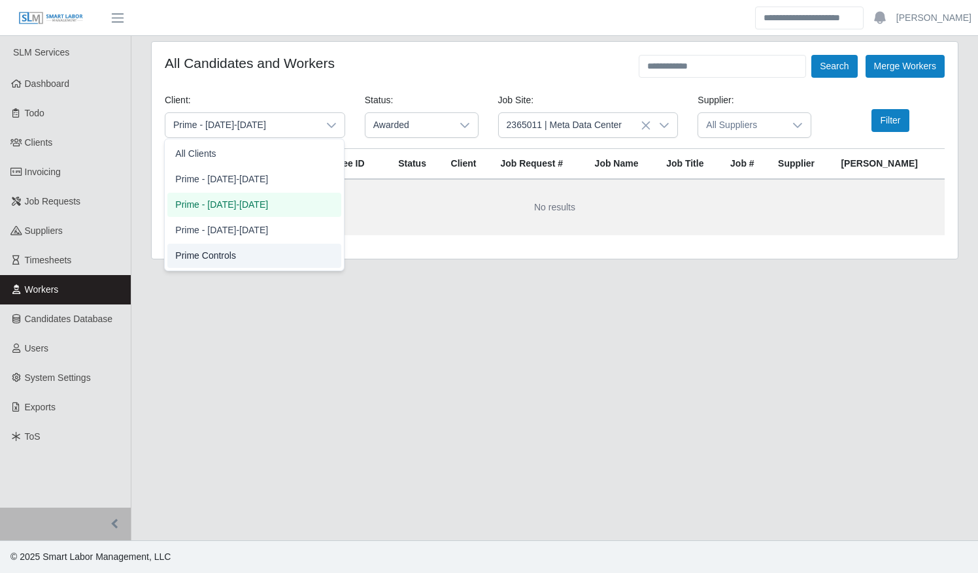
click at [262, 245] on li "Prime Controls" at bounding box center [254, 256] width 174 height 24
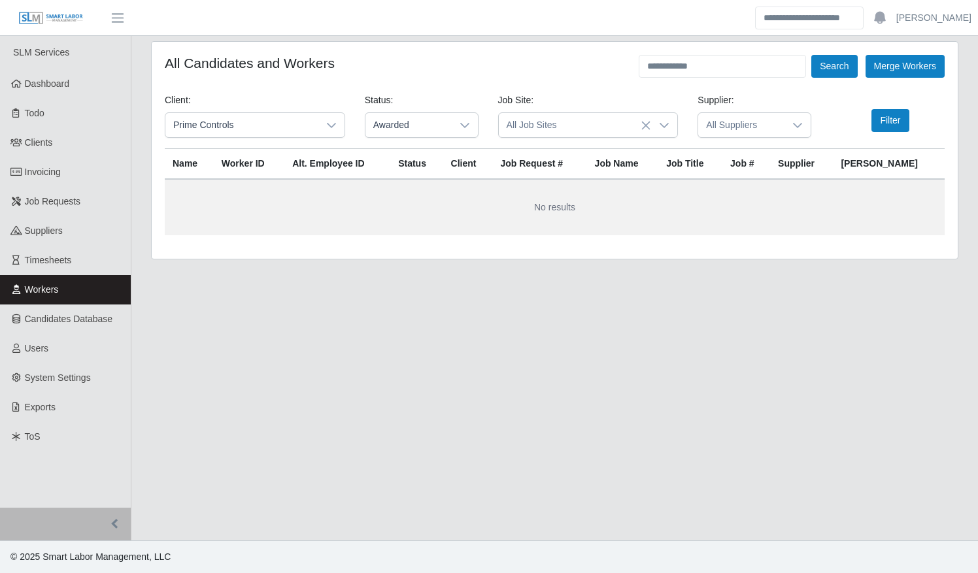
click at [647, 127] on icon at bounding box center [646, 125] width 10 height 10
click at [671, 124] on div at bounding box center [664, 125] width 26 height 24
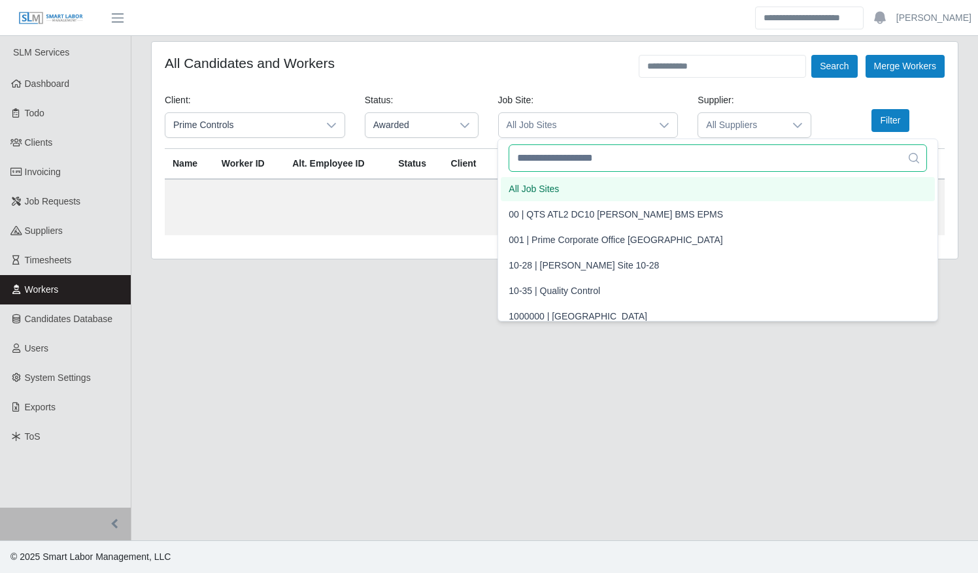
drag, startPoint x: 645, startPoint y: 151, endPoint x: 636, endPoint y: 148, distance: 8.9
click at [646, 150] on input "text" at bounding box center [718, 157] width 418 height 27
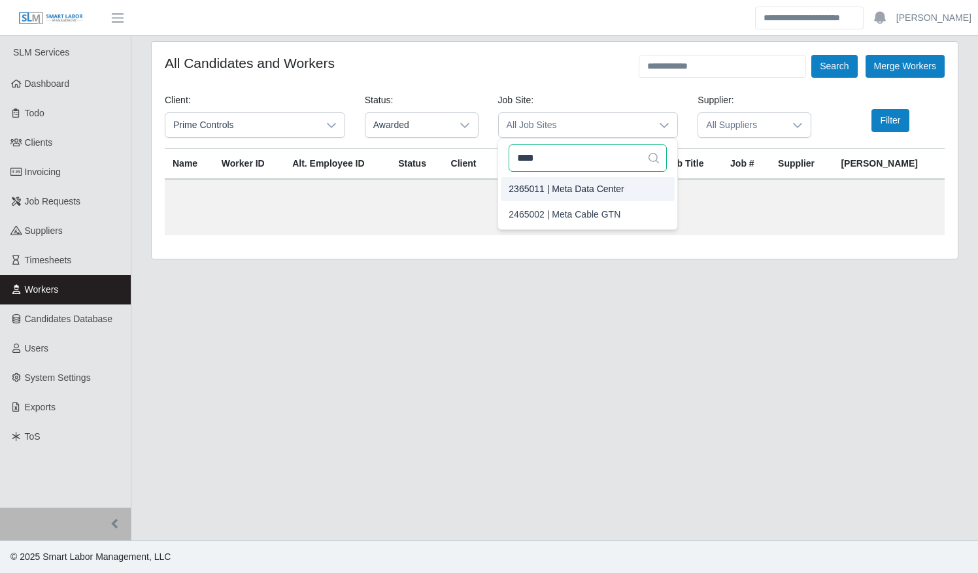
type input "****"
click at [603, 184] on span "2365011 | Meta Data Center" at bounding box center [566, 189] width 115 height 14
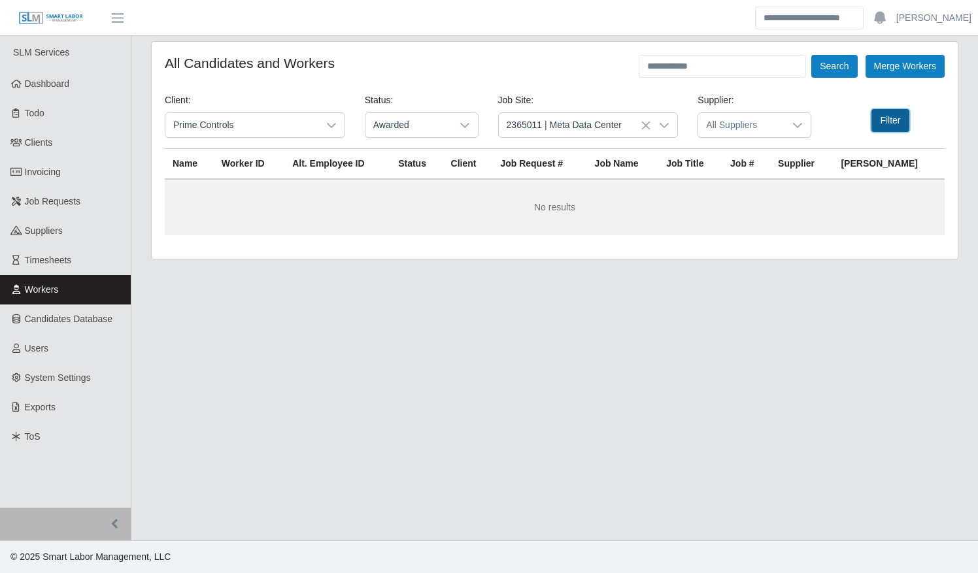
click at [880, 122] on button "Filter" at bounding box center [890, 120] width 37 height 23
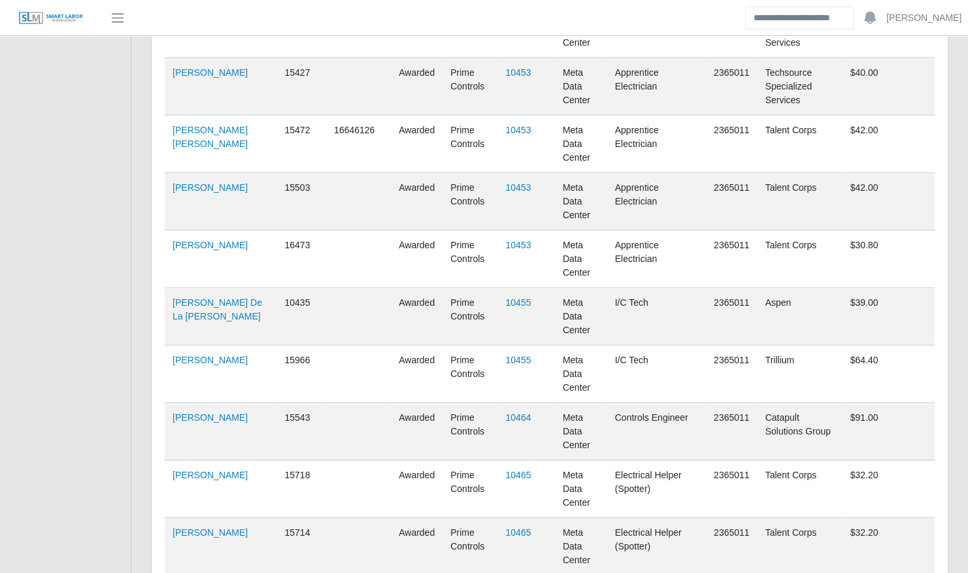
scroll to position [1555, 0]
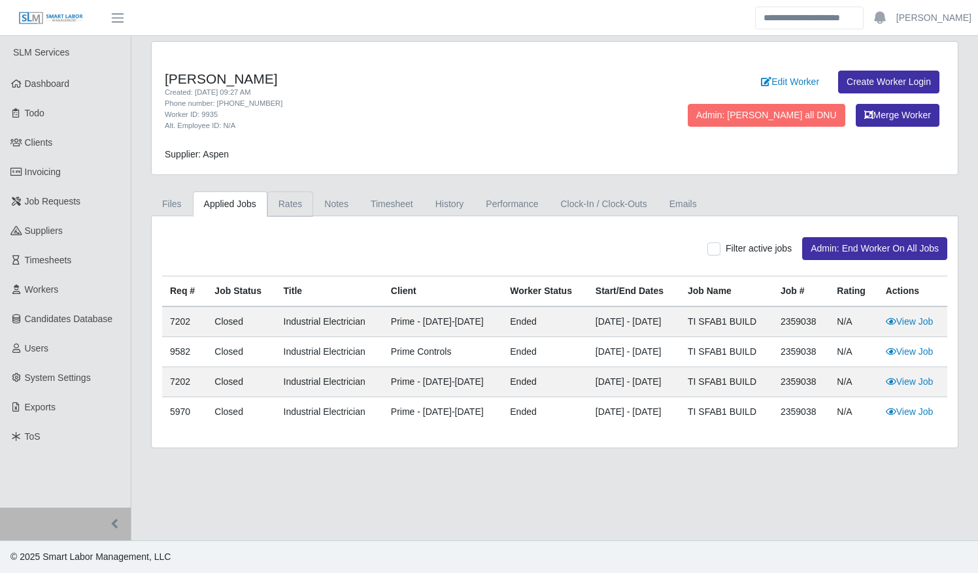
click at [276, 201] on link "Rates" at bounding box center [290, 204] width 46 height 25
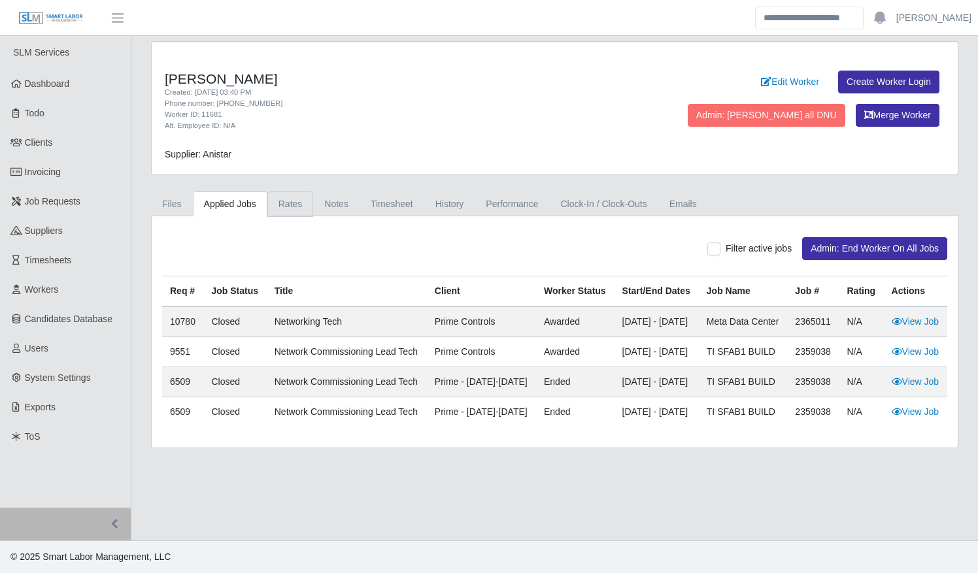
click at [293, 196] on link "Rates" at bounding box center [290, 204] width 46 height 25
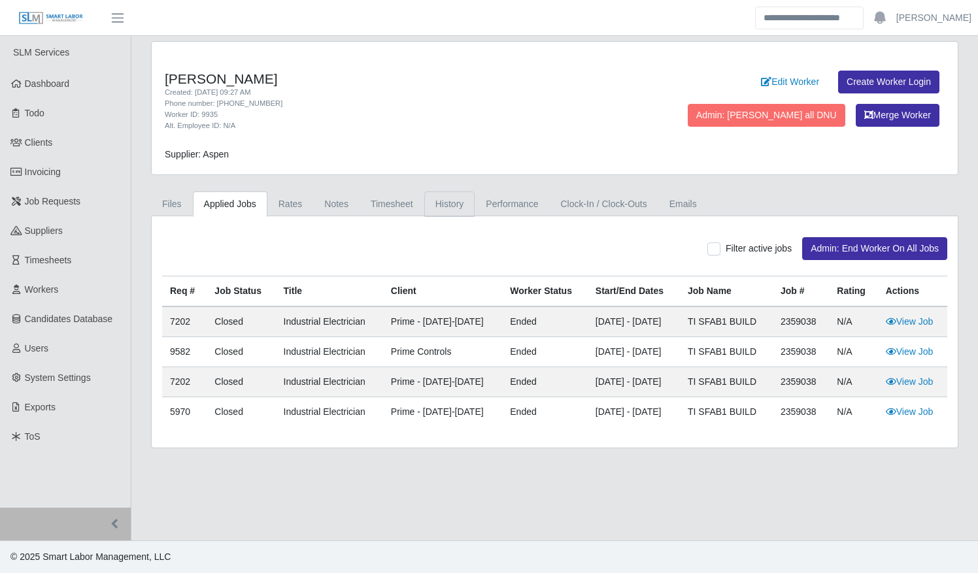
click at [432, 205] on link "History" at bounding box center [449, 204] width 51 height 25
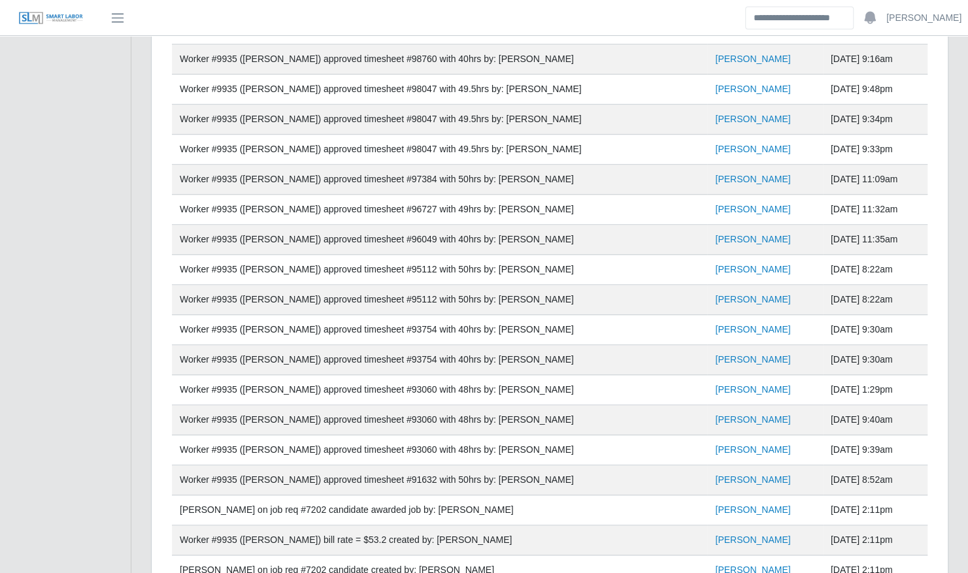
scroll to position [1262, 0]
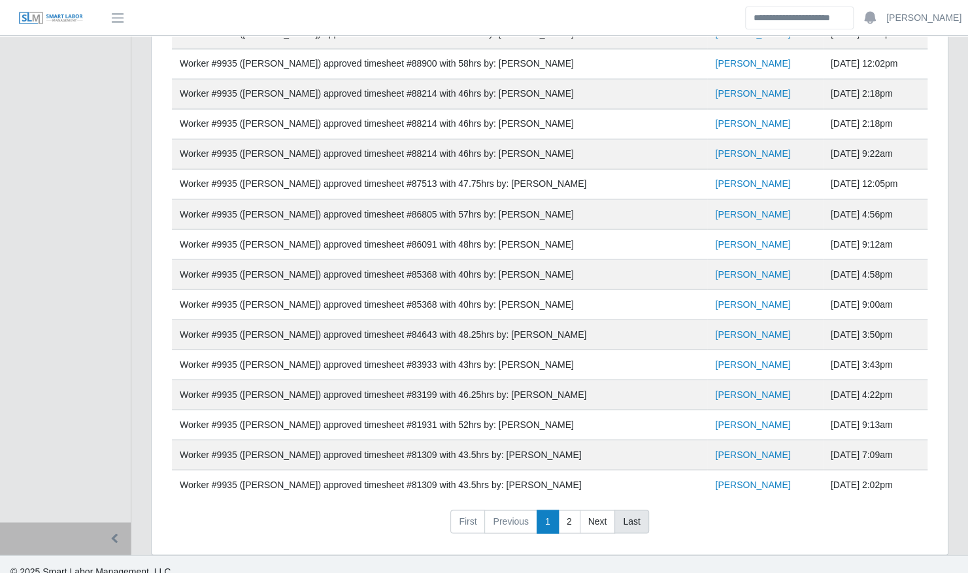
click at [635, 510] on link "Last" at bounding box center [632, 522] width 34 height 24
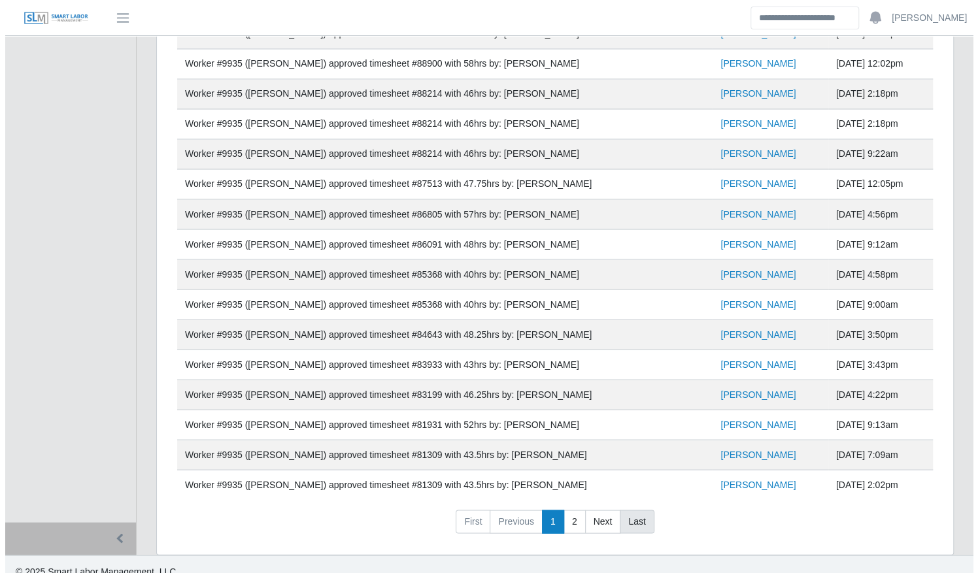
scroll to position [0, 0]
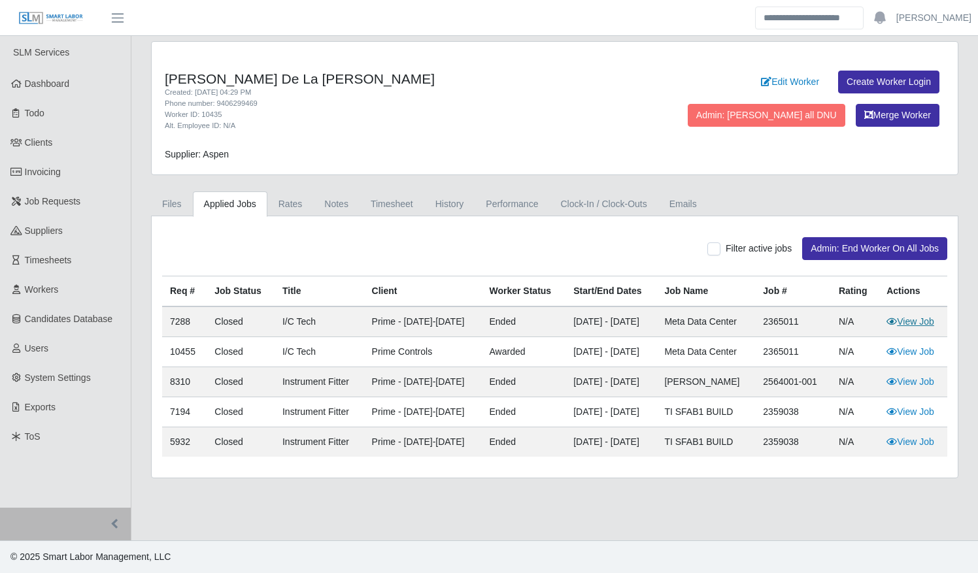
click at [921, 321] on link "View Job" at bounding box center [911, 321] width 48 height 10
click at [296, 207] on link "Rates" at bounding box center [290, 204] width 46 height 25
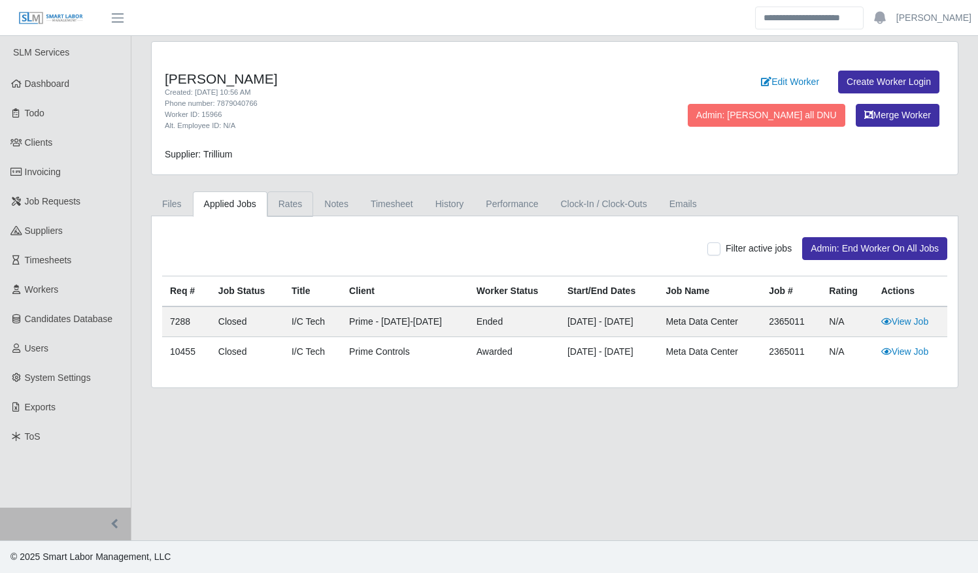
click at [295, 203] on link "Rates" at bounding box center [290, 204] width 46 height 25
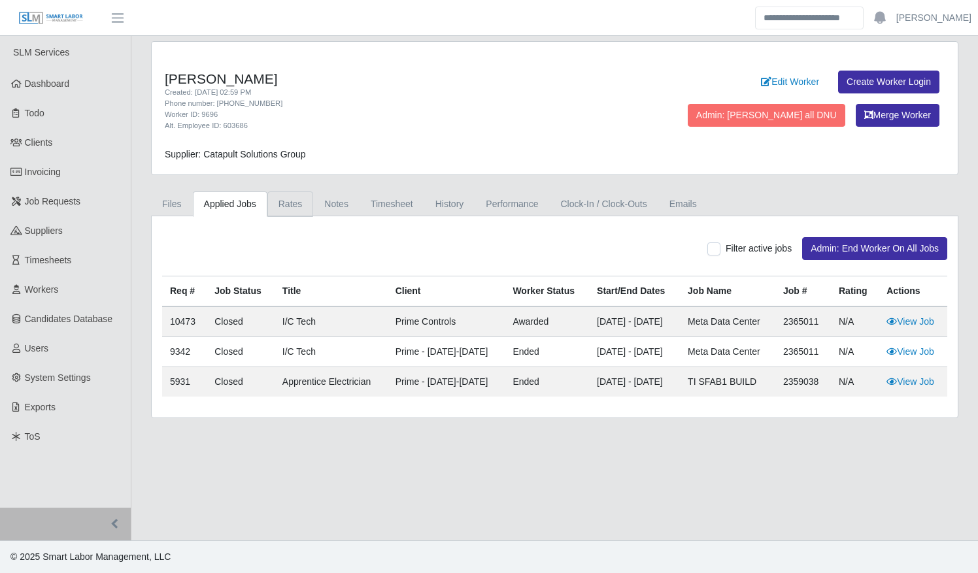
click at [282, 205] on link "Rates" at bounding box center [290, 204] width 46 height 25
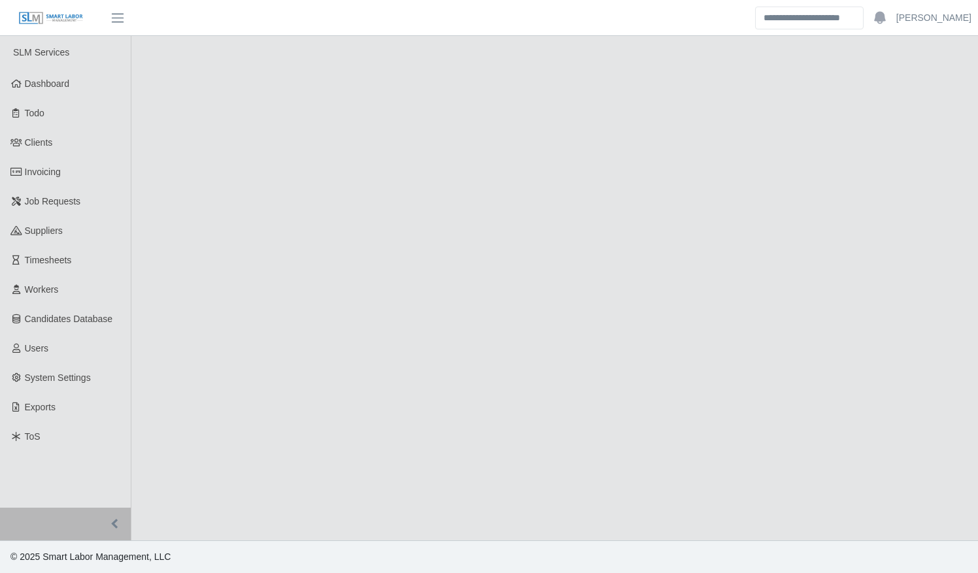
select select "******"
